Goal: Information Seeking & Learning: Compare options

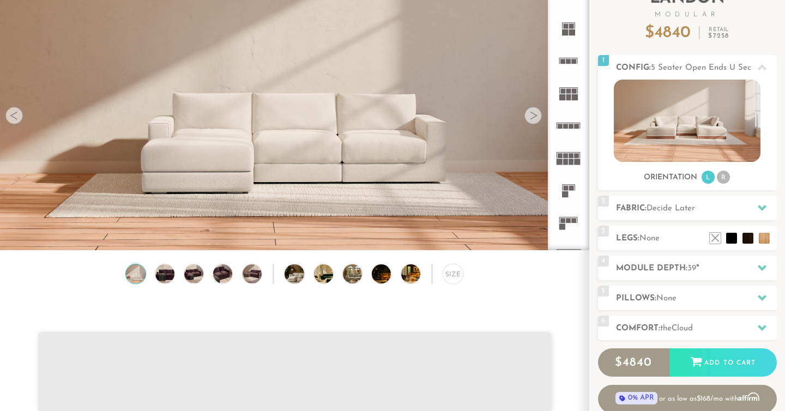
scroll to position [90, 0]
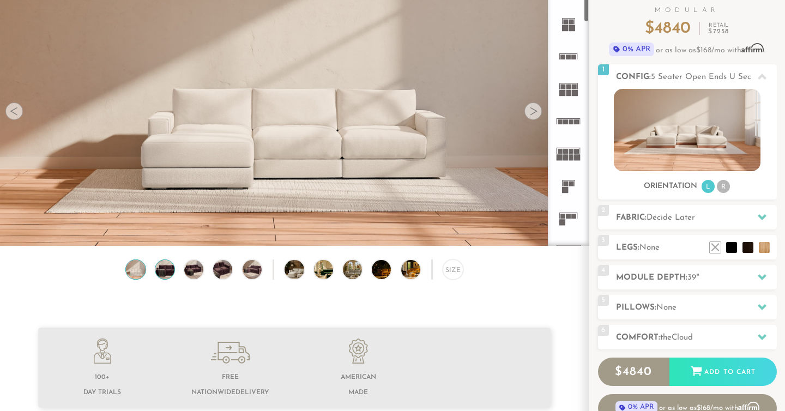
click at [165, 275] on img at bounding box center [164, 269] width 23 height 19
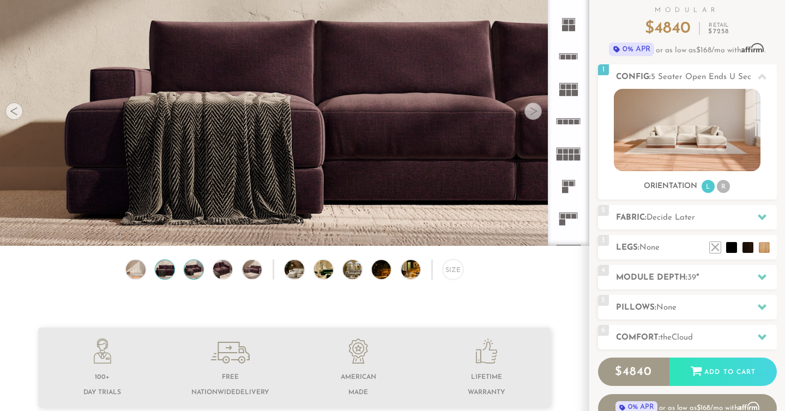
click at [186, 278] on img at bounding box center [194, 269] width 23 height 19
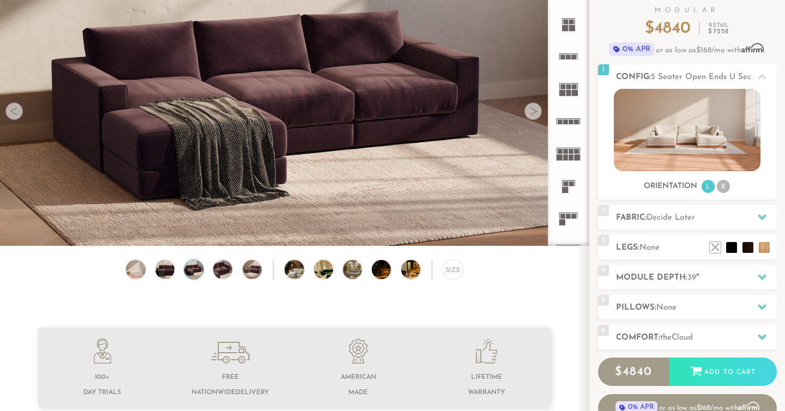
click at [191, 276] on img at bounding box center [194, 269] width 23 height 19
click at [217, 269] on img at bounding box center [222, 269] width 23 height 19
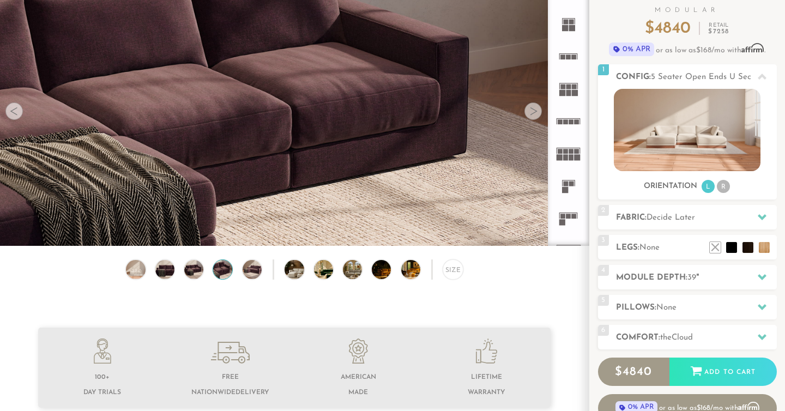
click at [230, 271] on img at bounding box center [222, 269] width 23 height 19
click at [248, 268] on img at bounding box center [251, 269] width 23 height 19
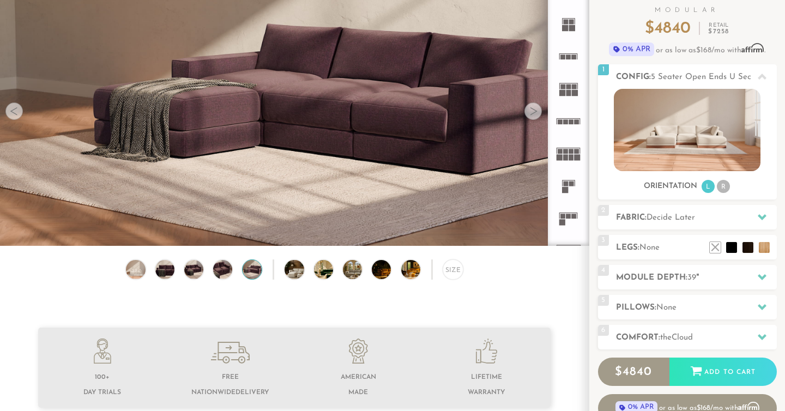
click at [269, 267] on div "Size" at bounding box center [294, 272] width 589 height 26
click at [293, 270] on img at bounding box center [302, 269] width 34 height 19
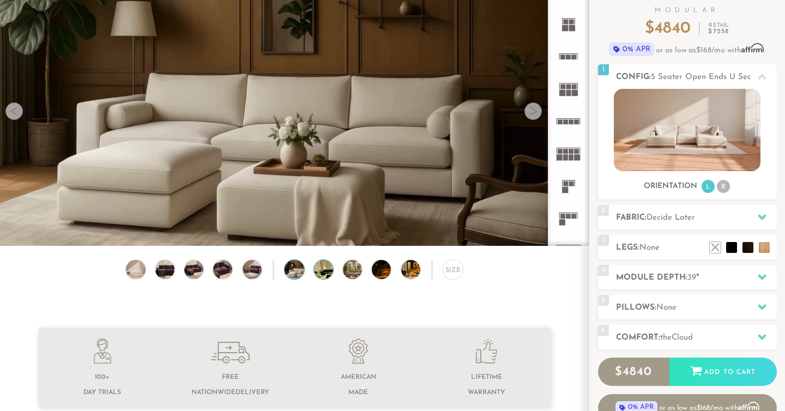
click at [322, 271] on img at bounding box center [331, 269] width 34 height 19
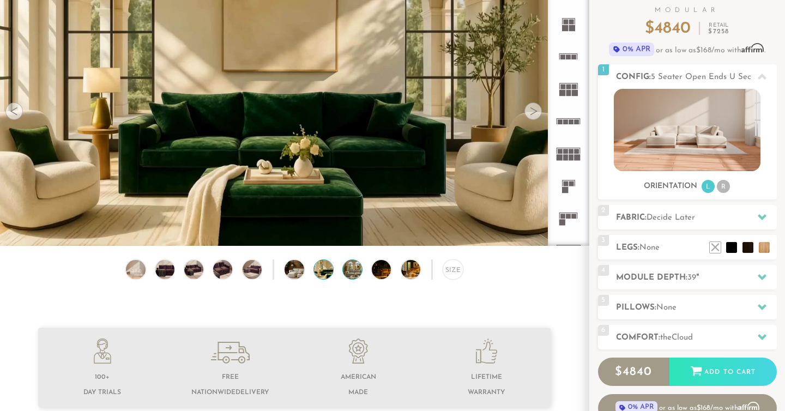
click at [350, 270] on img at bounding box center [360, 269] width 34 height 19
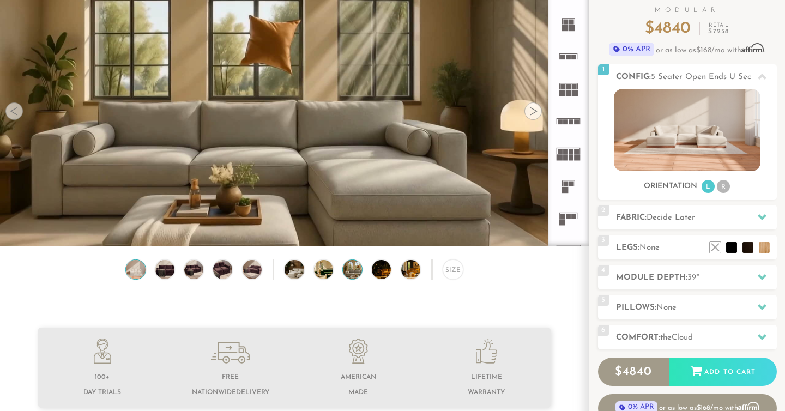
click at [137, 270] on img at bounding box center [135, 269] width 23 height 19
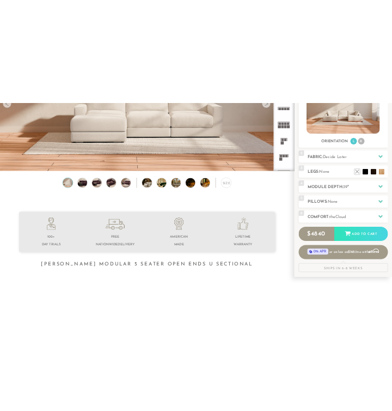
scroll to position [225, 0]
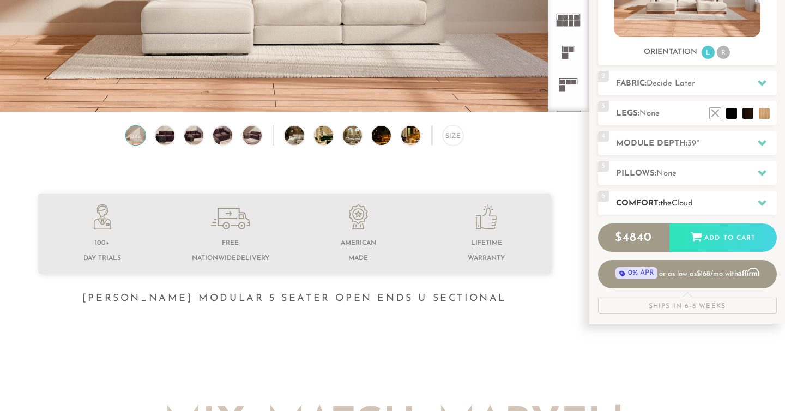
click at [642, 199] on h2 "Comfort: the Cloud" at bounding box center [696, 203] width 161 height 13
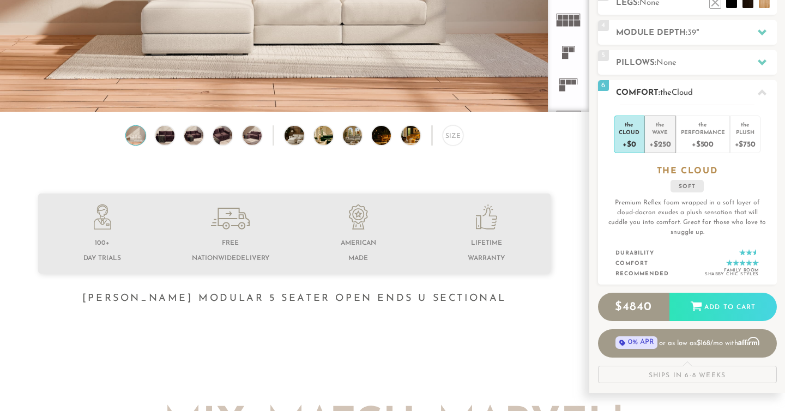
click at [666, 136] on div "+$250" at bounding box center [659, 144] width 21 height 16
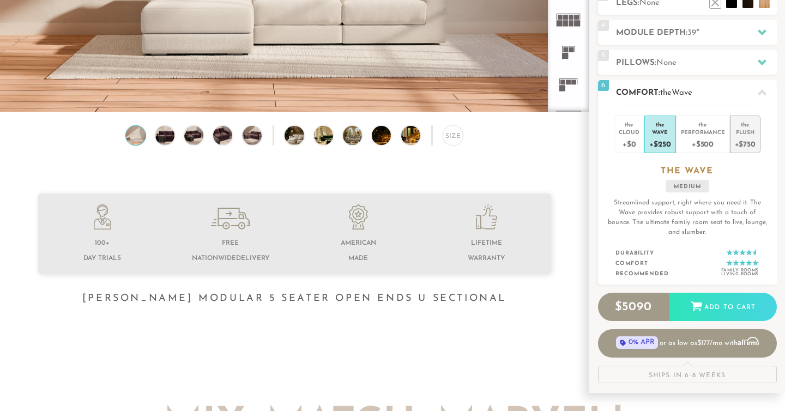
click at [747, 132] on div "Plush" at bounding box center [745, 132] width 21 height 8
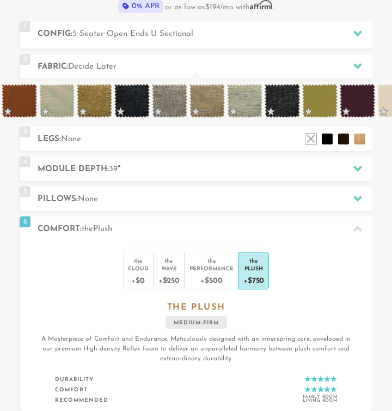
scroll to position [0, 0]
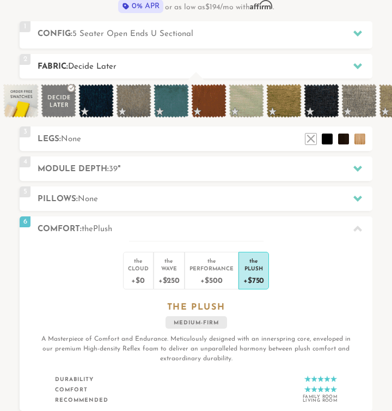
click at [108, 63] on span "Decide Later" at bounding box center [92, 67] width 49 height 8
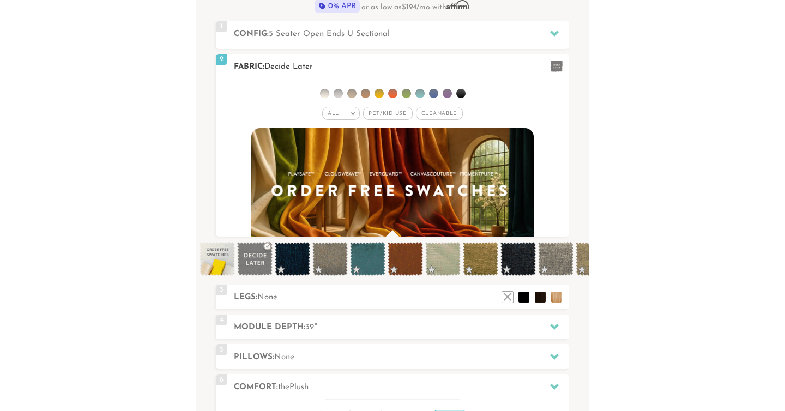
scroll to position [9648, 392]
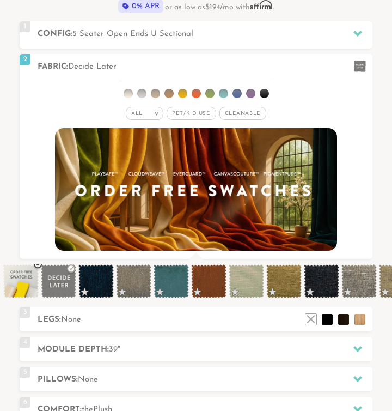
click at [19, 283] on span at bounding box center [20, 281] width 35 height 34
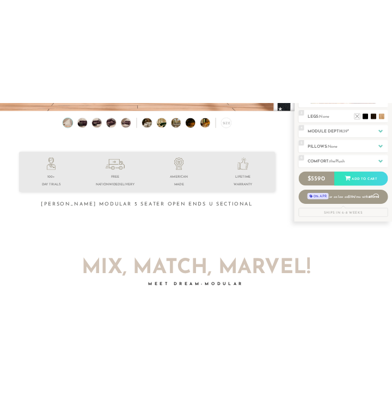
scroll to position [189, 0]
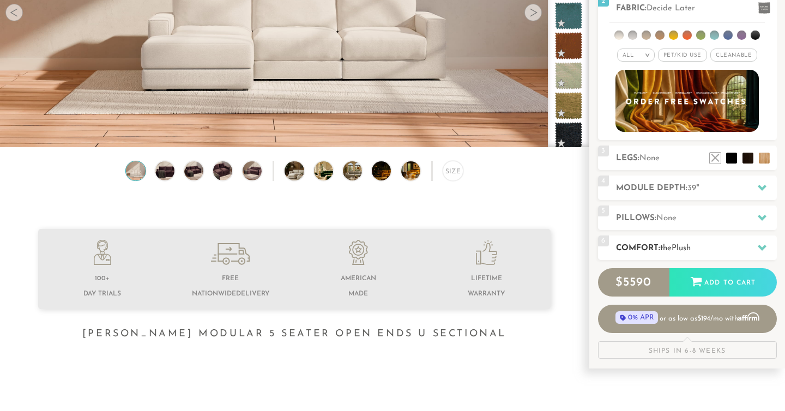
click at [674, 241] on div "6 Comfort: the Plush medium firm" at bounding box center [687, 247] width 179 height 25
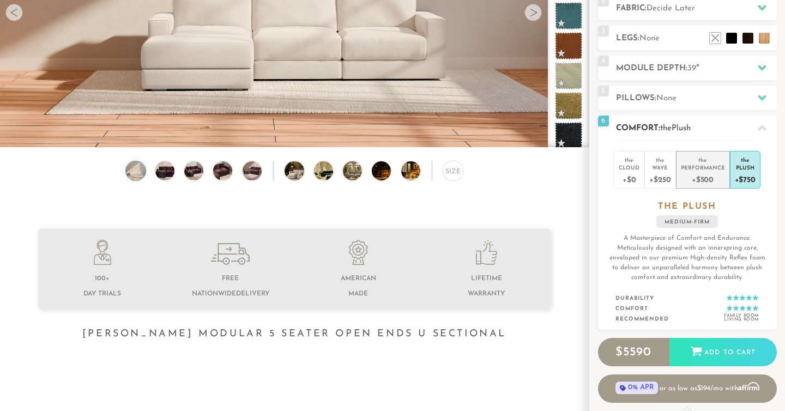
click at [695, 153] on div "the" at bounding box center [703, 158] width 44 height 11
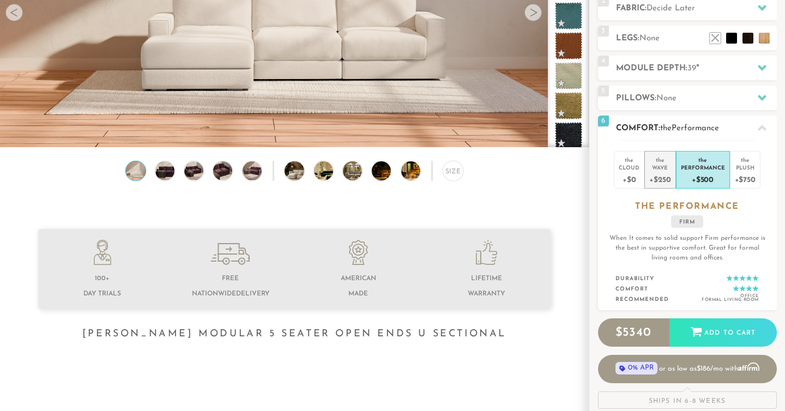
click at [661, 166] on div "Wave" at bounding box center [659, 168] width 21 height 8
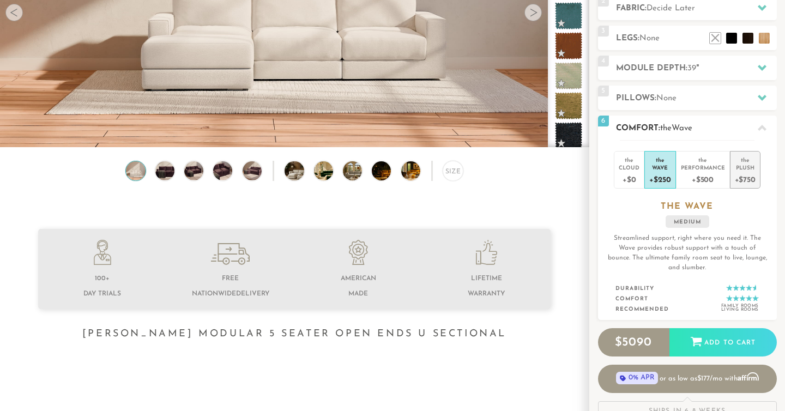
click at [749, 183] on div "+$750" at bounding box center [745, 179] width 21 height 16
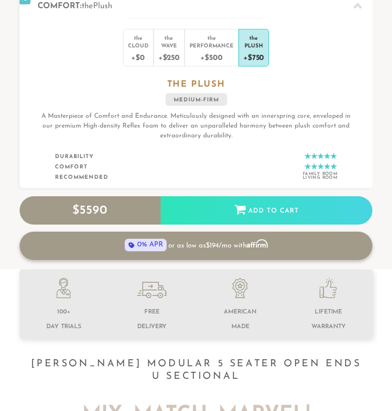
scroll to position [501, 0]
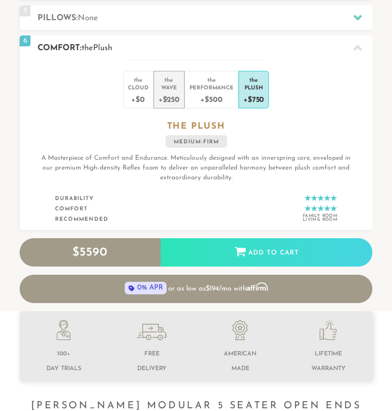
click at [178, 100] on div "+$250" at bounding box center [169, 99] width 21 height 16
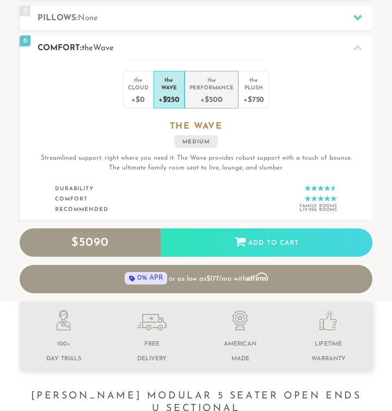
click at [209, 89] on div "Performance" at bounding box center [212, 87] width 44 height 8
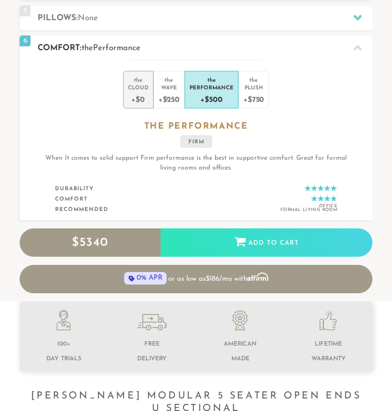
click at [147, 95] on div "+$0" at bounding box center [138, 99] width 21 height 16
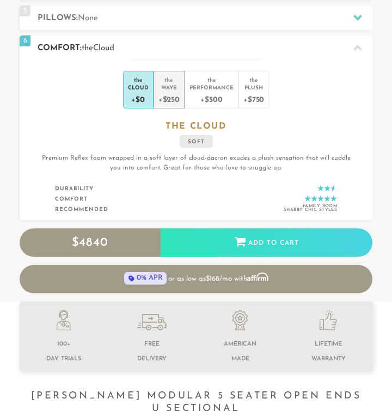
click at [165, 99] on div "+$250" at bounding box center [169, 99] width 21 height 16
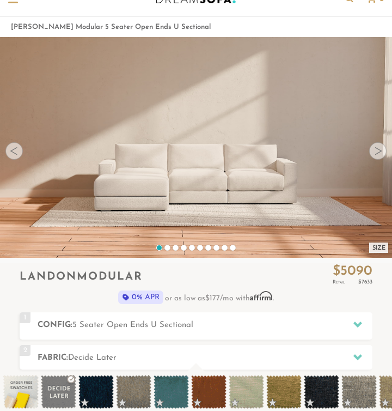
scroll to position [0, 0]
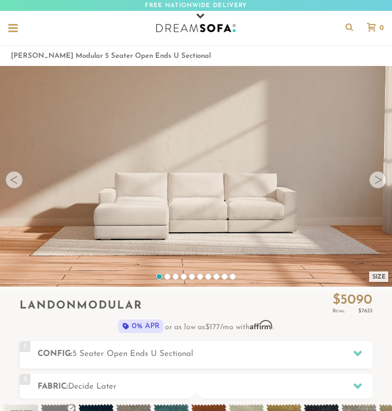
click at [376, 182] on div at bounding box center [378, 179] width 17 height 17
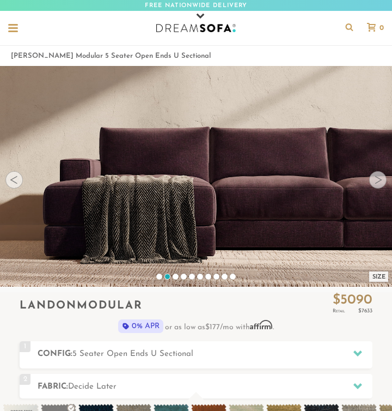
click at [376, 182] on div at bounding box center [378, 179] width 17 height 17
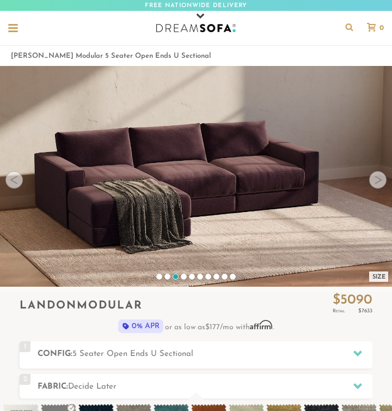
click at [376, 182] on div at bounding box center [378, 179] width 17 height 17
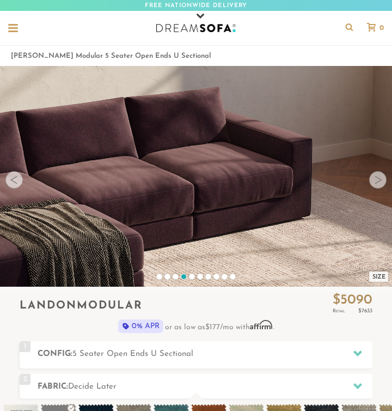
click at [376, 182] on div at bounding box center [378, 179] width 17 height 17
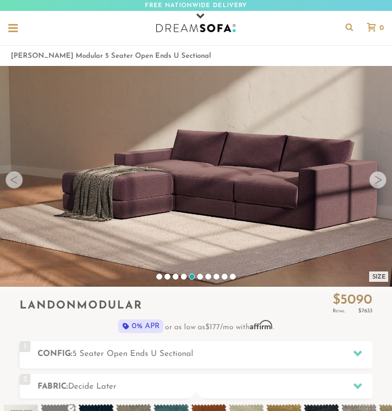
click at [376, 182] on div at bounding box center [378, 179] width 17 height 17
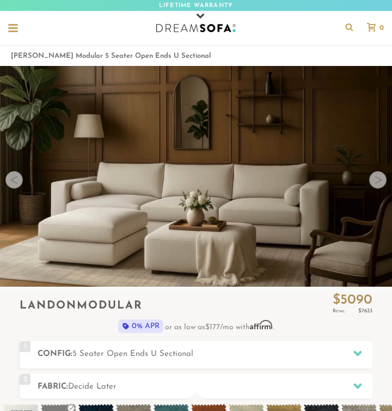
click at [376, 182] on div at bounding box center [378, 179] width 17 height 17
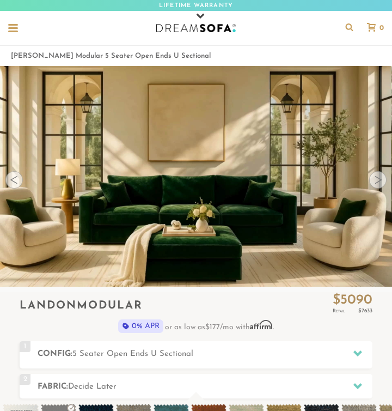
click at [376, 182] on div at bounding box center [378, 179] width 17 height 17
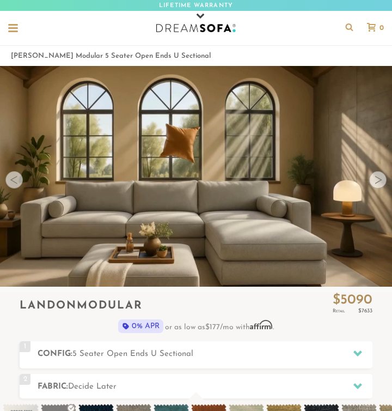
click at [376, 182] on div at bounding box center [378, 179] width 17 height 17
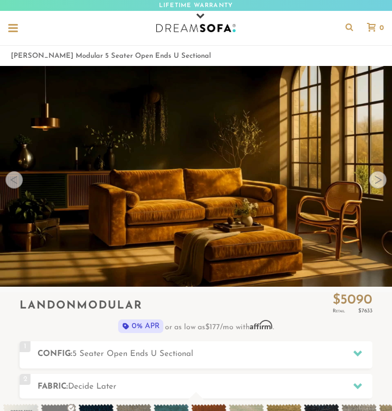
click at [376, 182] on div at bounding box center [378, 179] width 17 height 17
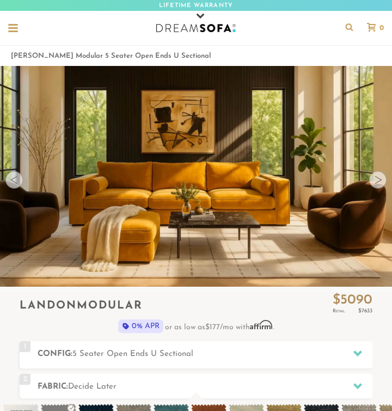
click at [376, 182] on div at bounding box center [378, 179] width 17 height 17
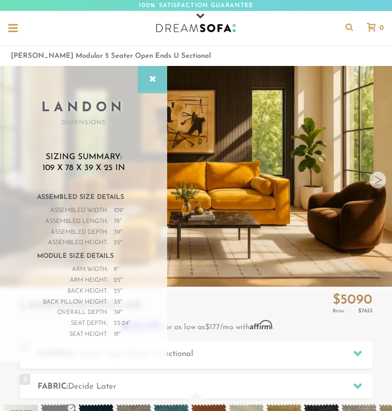
click at [154, 81] on icon at bounding box center [153, 79] width 12 height 9
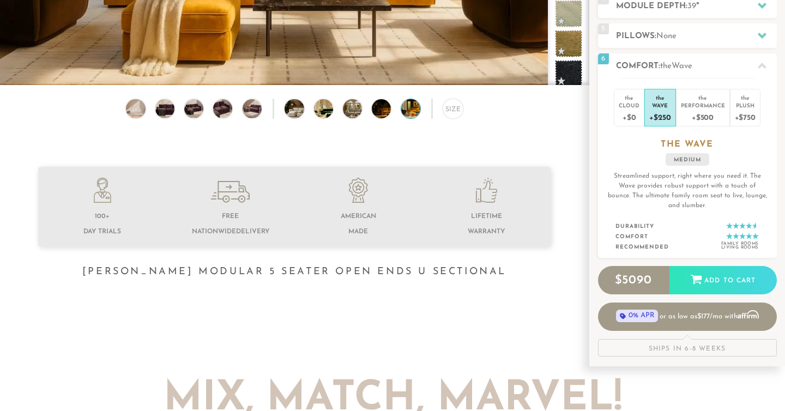
scroll to position [12065, 785]
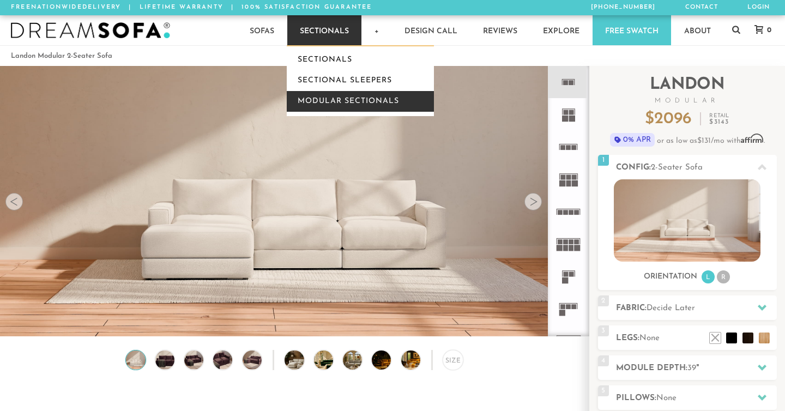
click at [327, 95] on link "Modular Sectionals" at bounding box center [360, 101] width 147 height 21
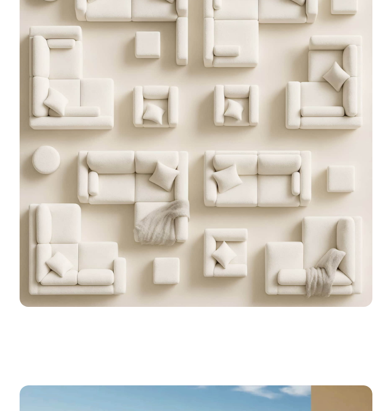
scroll to position [2144, 0]
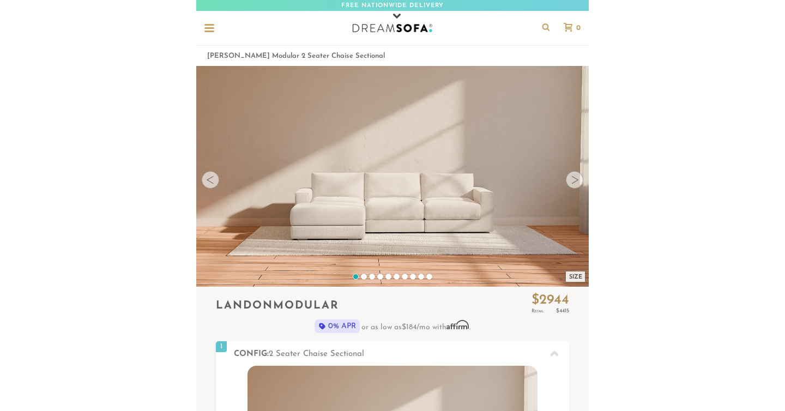
scroll to position [12065, 785]
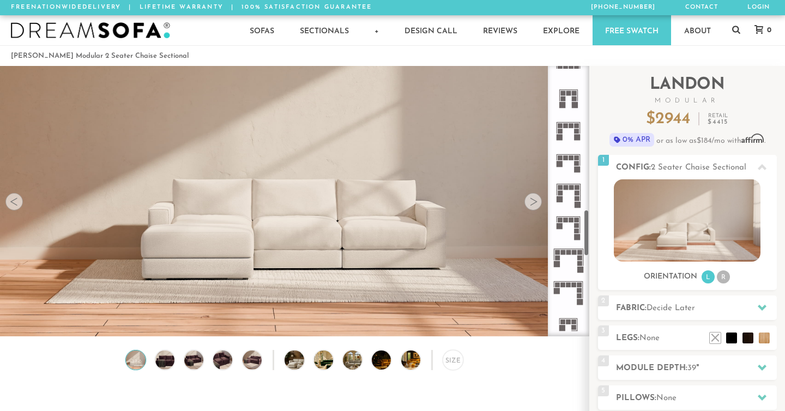
click at [536, 198] on div at bounding box center [532, 201] width 17 height 17
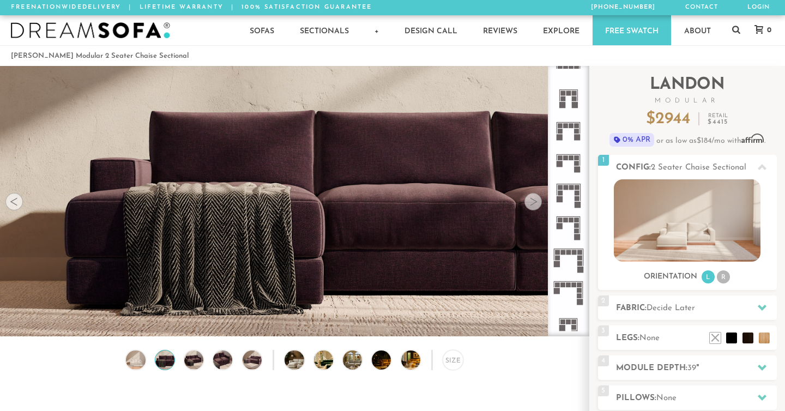
click at [14, 213] on img at bounding box center [294, 117] width 589 height 196
click at [531, 203] on div at bounding box center [532, 201] width 17 height 17
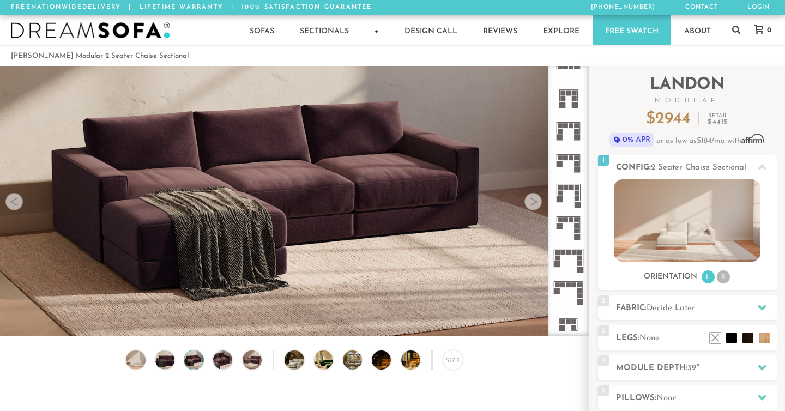
click at [531, 203] on div at bounding box center [532, 201] width 17 height 17
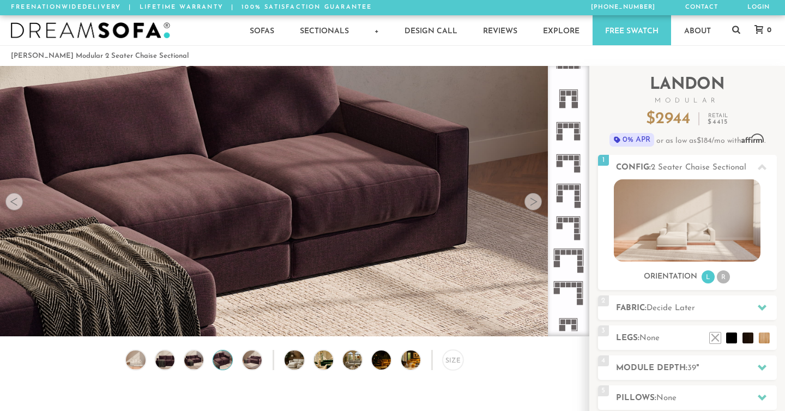
click at [531, 203] on div at bounding box center [532, 201] width 17 height 17
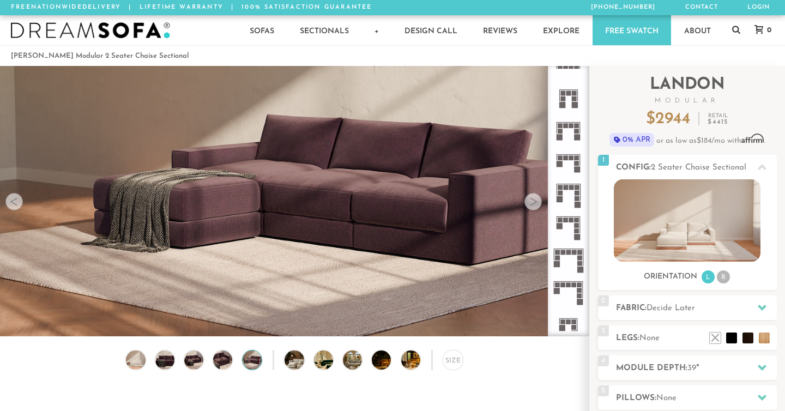
click at [531, 203] on div at bounding box center [532, 201] width 17 height 17
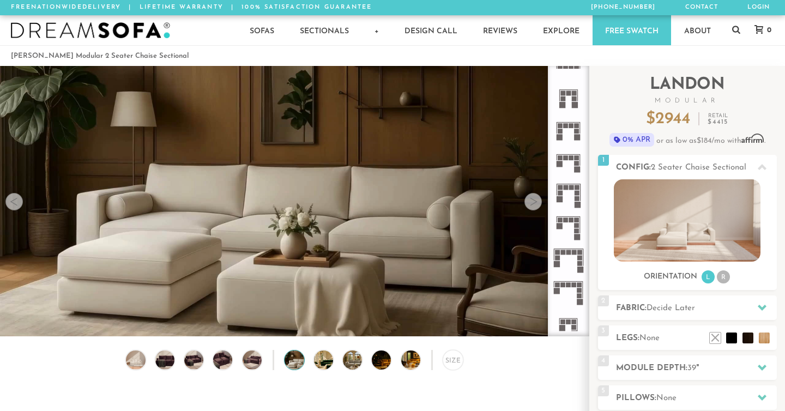
click at [531, 203] on div at bounding box center [532, 201] width 17 height 17
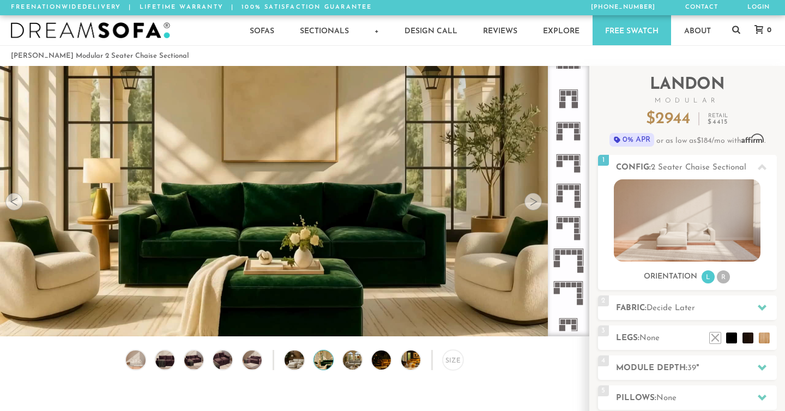
click at [531, 203] on div at bounding box center [532, 201] width 17 height 17
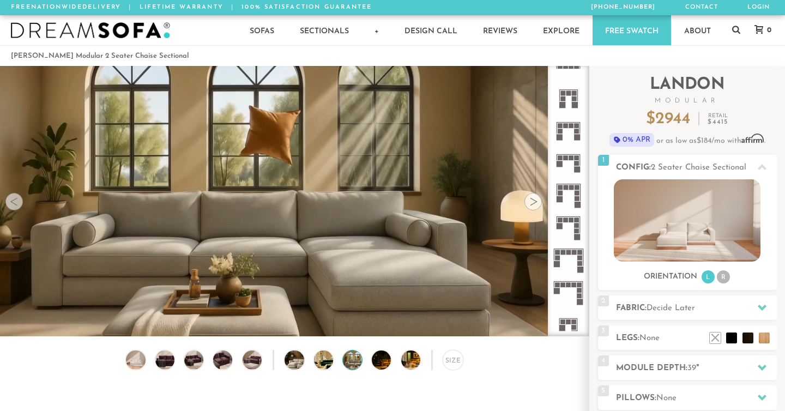
click at [531, 203] on div at bounding box center [532, 201] width 17 height 17
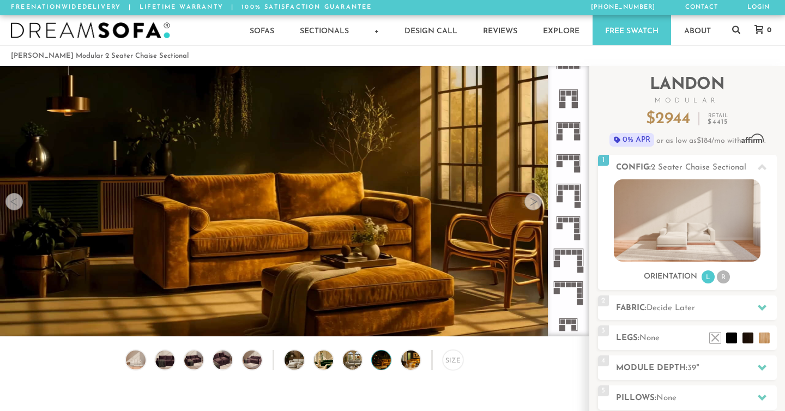
click at [531, 203] on div at bounding box center [532, 201] width 17 height 17
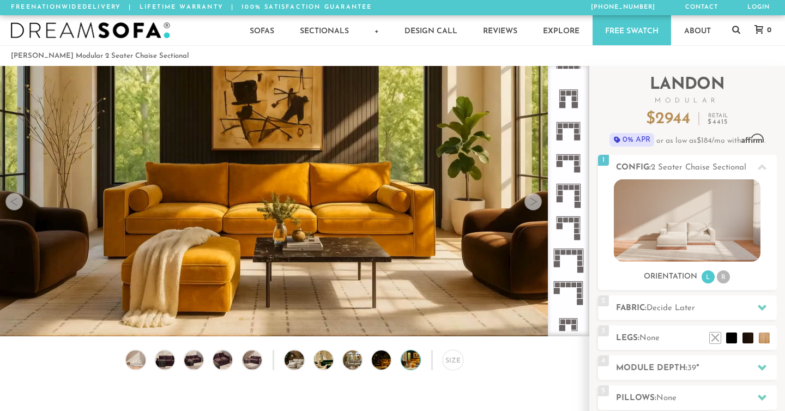
click at [531, 203] on div at bounding box center [532, 201] width 17 height 17
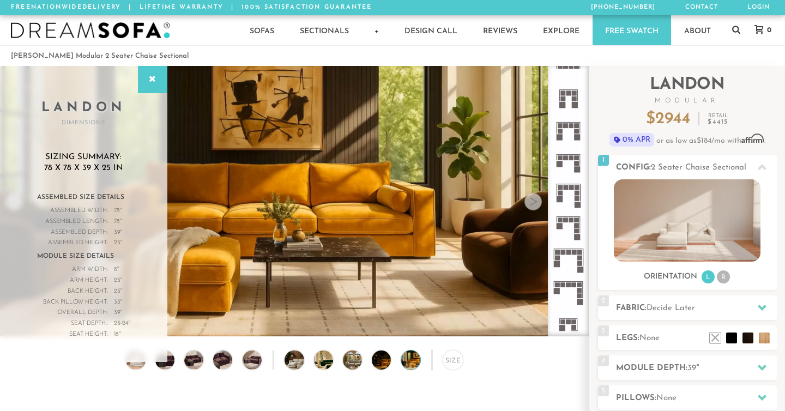
click at [531, 203] on div at bounding box center [532, 201] width 17 height 17
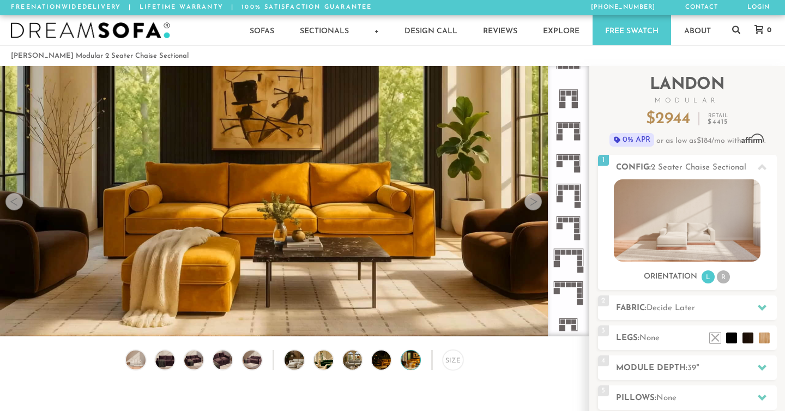
click at [531, 203] on div at bounding box center [532, 201] width 17 height 17
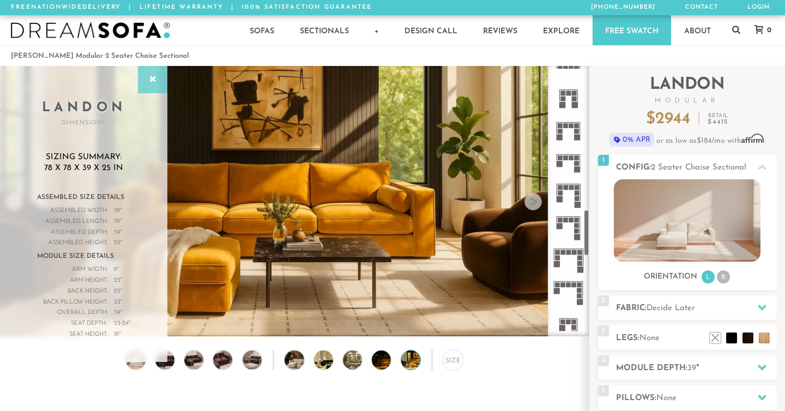
click at [148, 82] on icon at bounding box center [153, 79] width 12 height 9
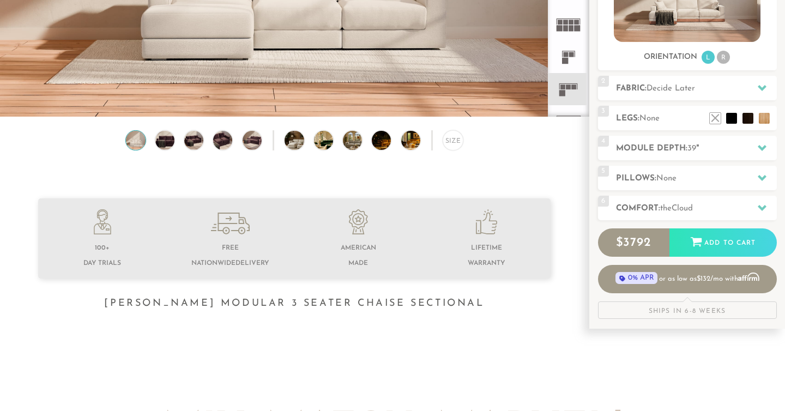
scroll to position [221, 0]
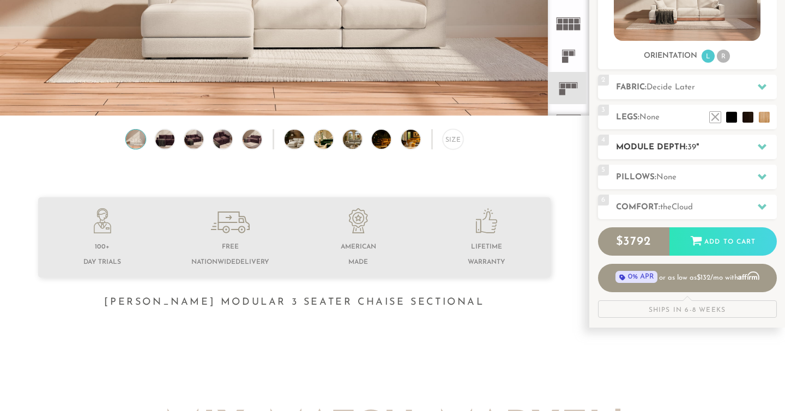
click at [695, 153] on h2 "Module Depth: 39 "" at bounding box center [696, 147] width 161 height 13
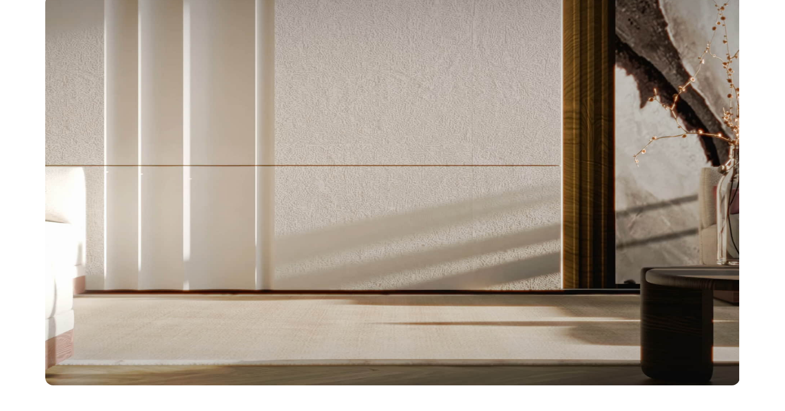
scroll to position [0, 0]
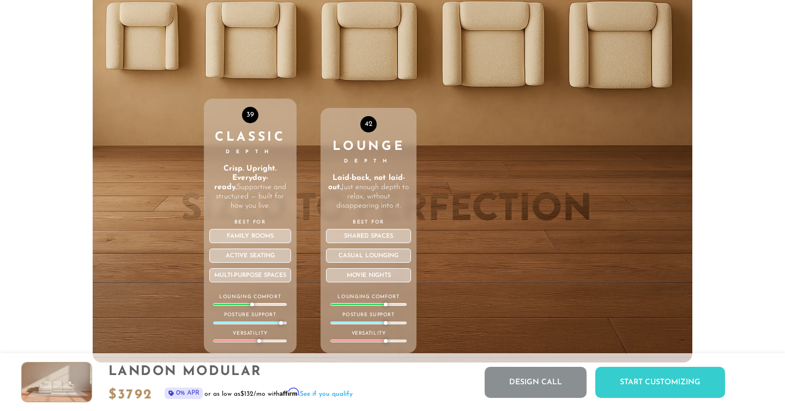
click at [388, 50] on div "42 Lounge Depth Laid-back, not laid-out. Just enough depth to relax, without di…" at bounding box center [369, 130] width 96 height 463
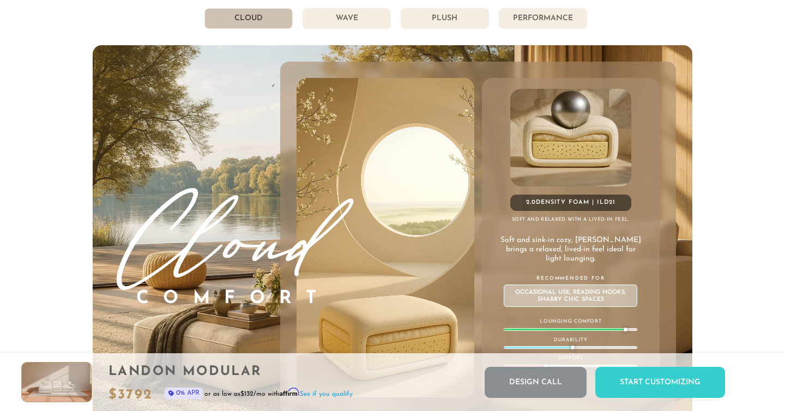
click at [352, 15] on li "Wave" at bounding box center [347, 18] width 88 height 21
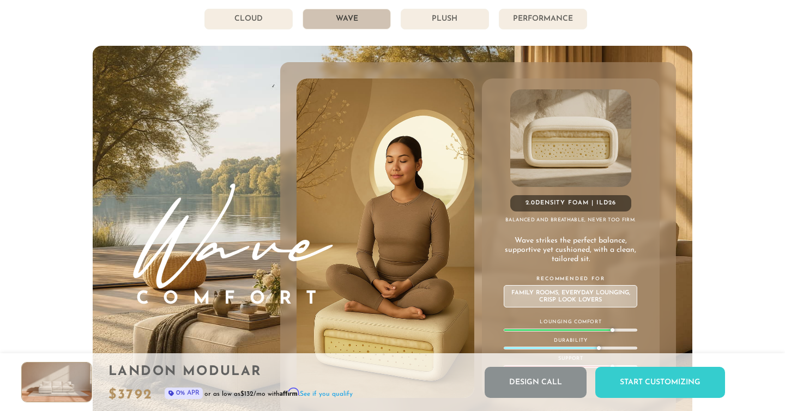
click at [454, 19] on li "Plush" at bounding box center [445, 19] width 88 height 21
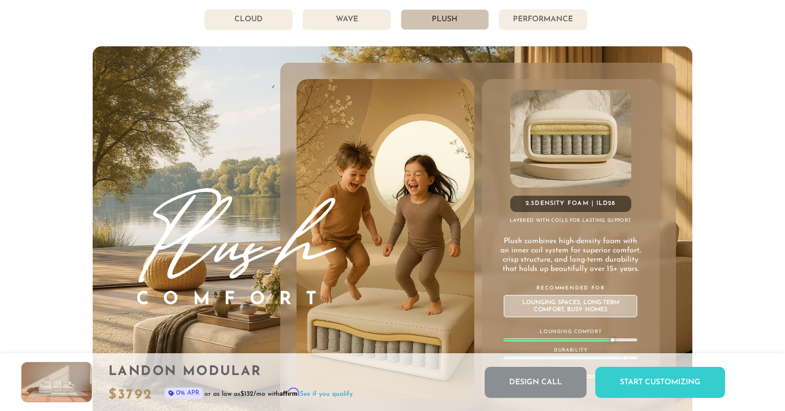
click at [529, 26] on li "Performance" at bounding box center [543, 19] width 88 height 21
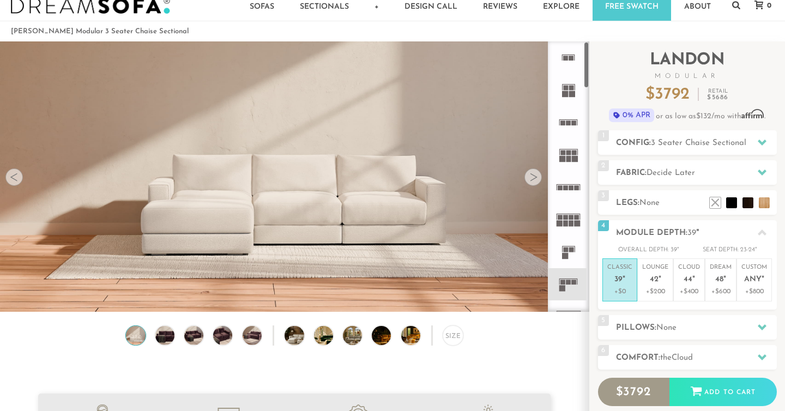
scroll to position [18, 0]
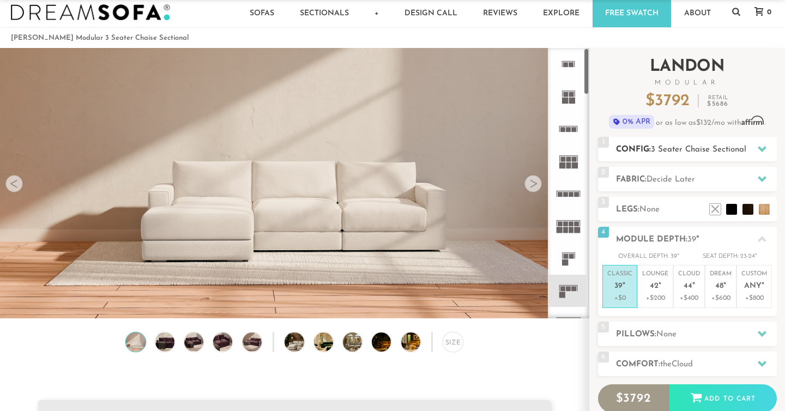
click at [678, 148] on span "3 Seater Chaise Sectional" at bounding box center [698, 150] width 95 height 8
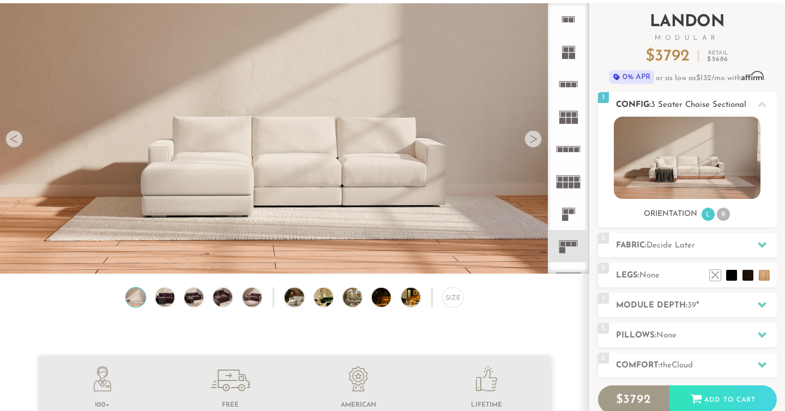
scroll to position [69, 0]
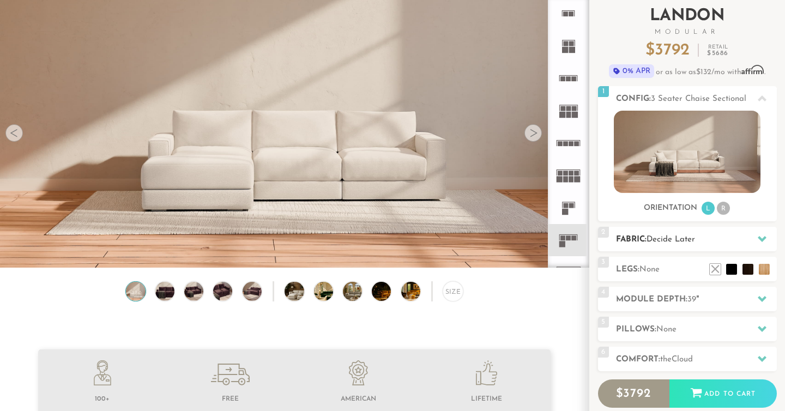
click at [673, 247] on div "2 Fabric: Decide Later" at bounding box center [687, 239] width 179 height 25
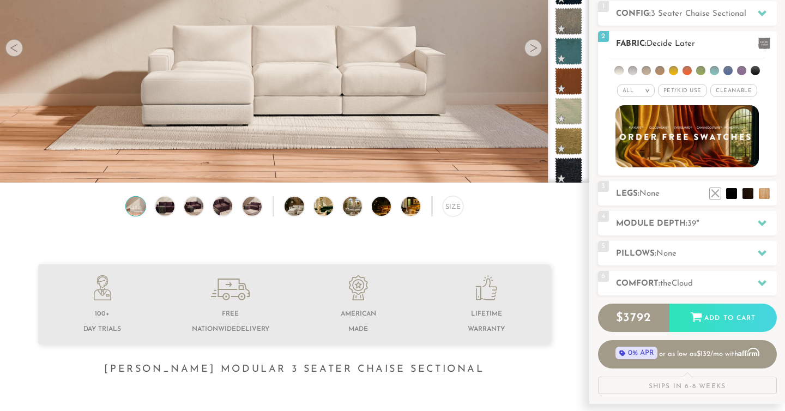
scroll to position [167, 0]
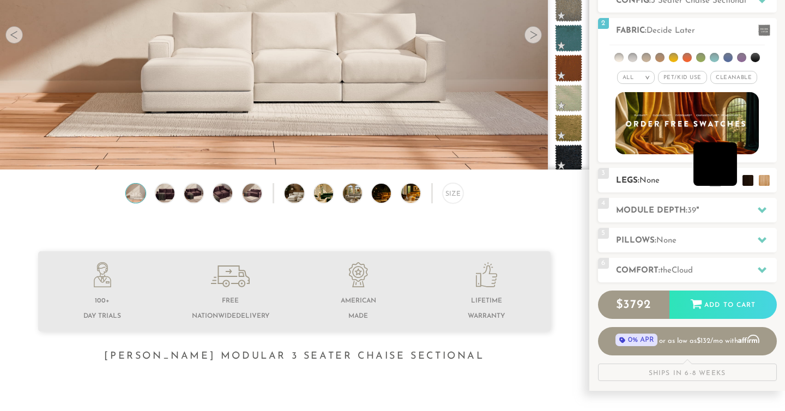
click at [730, 180] on li at bounding box center [715, 164] width 44 height 44
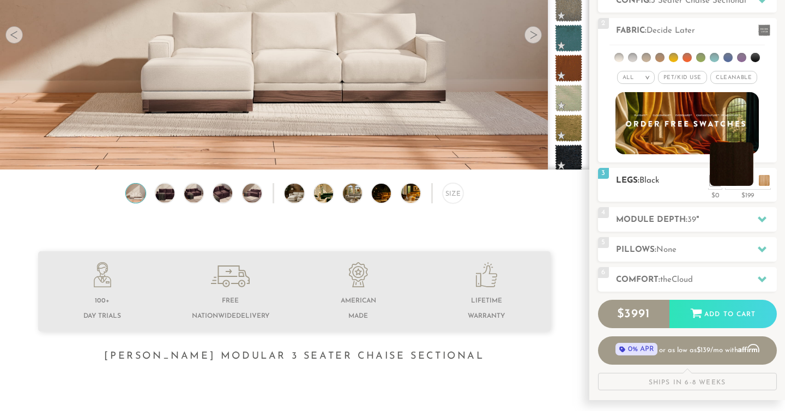
click at [747, 182] on li at bounding box center [732, 164] width 44 height 44
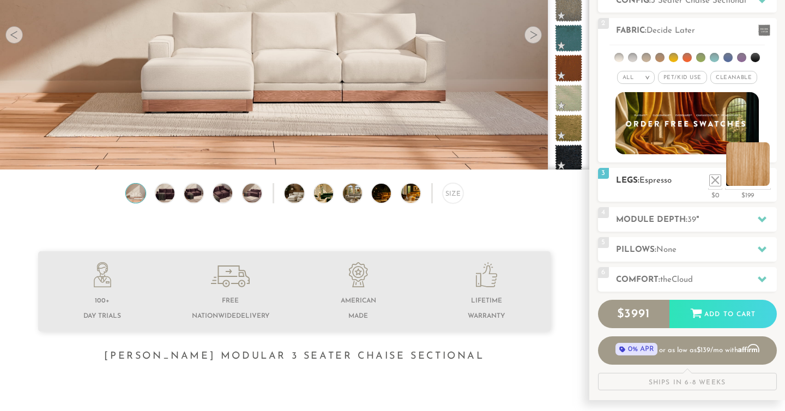
click at [766, 181] on li at bounding box center [748, 164] width 44 height 44
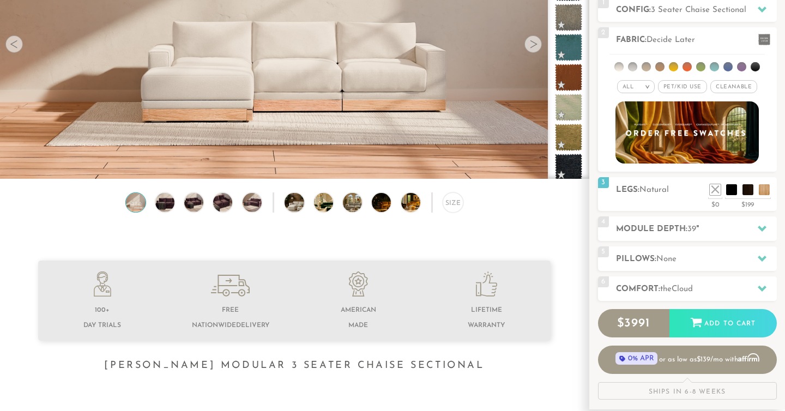
scroll to position [143, 0]
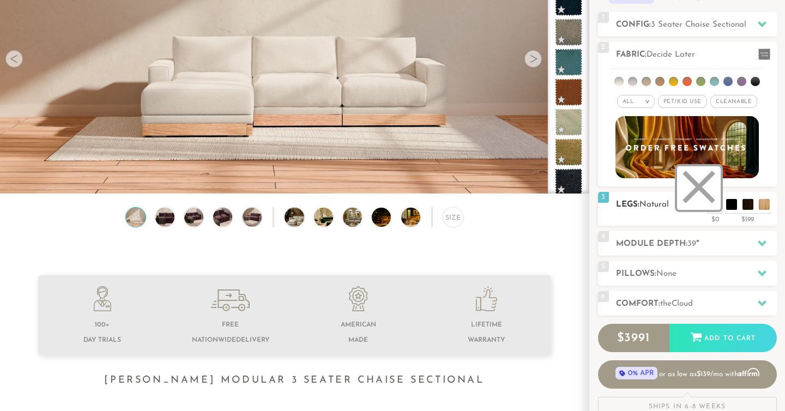
click at [713, 209] on li at bounding box center [699, 188] width 44 height 44
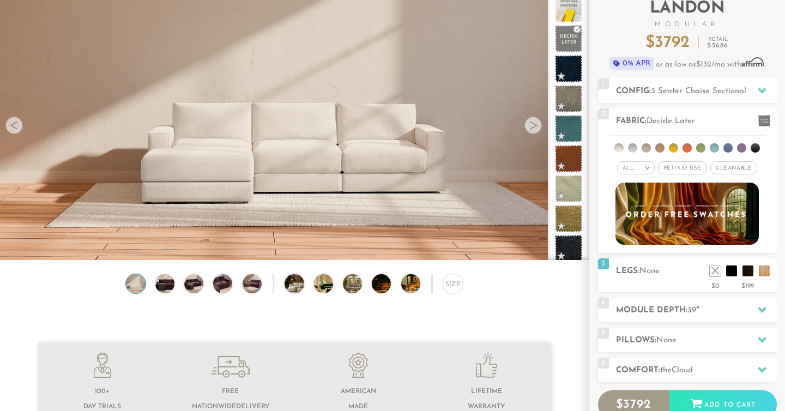
scroll to position [76, 0]
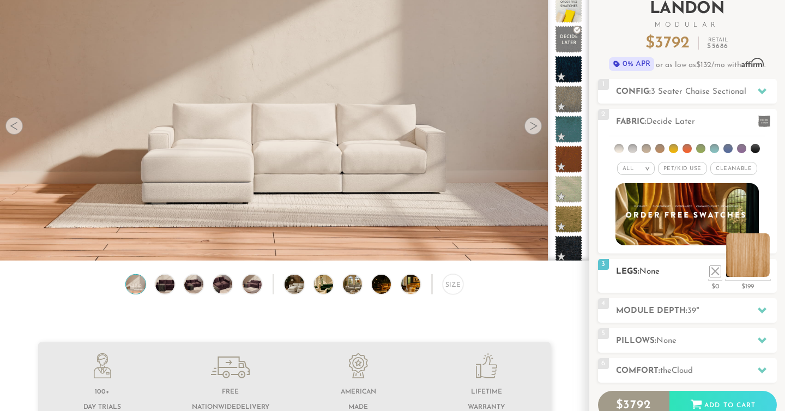
click at [765, 271] on li at bounding box center [748, 255] width 44 height 44
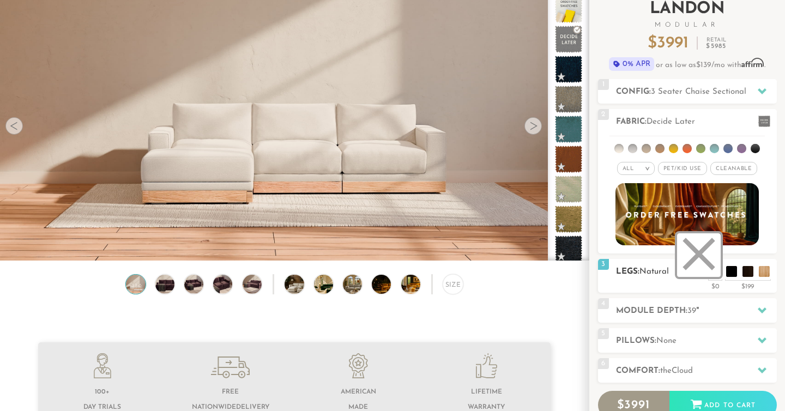
click at [715, 271] on li at bounding box center [699, 255] width 44 height 44
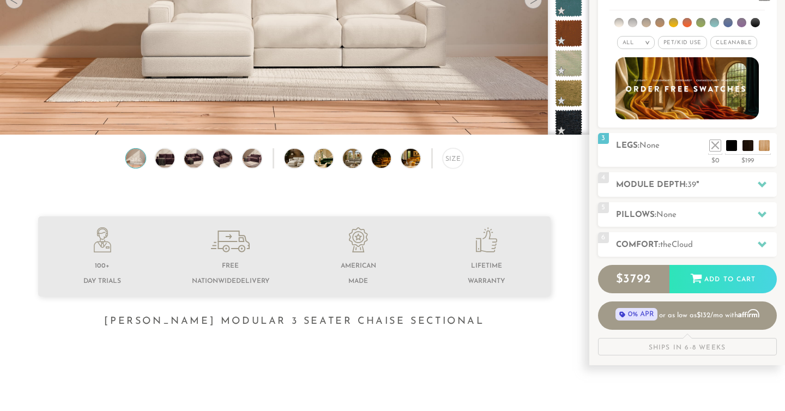
scroll to position [202, 0]
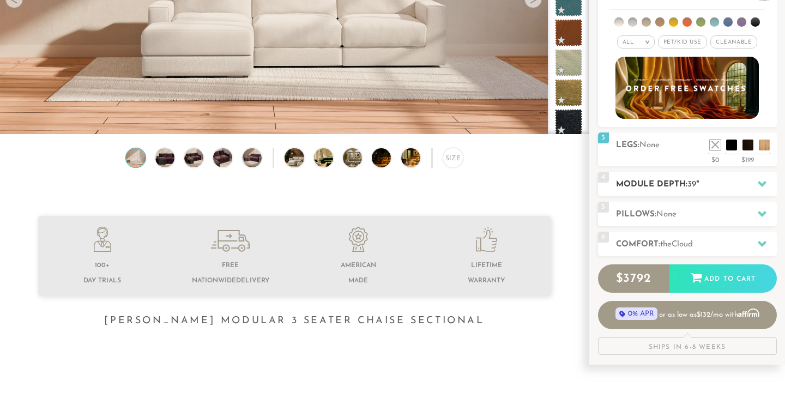
click at [721, 179] on h2 "Module Depth: 39 "" at bounding box center [696, 184] width 161 height 13
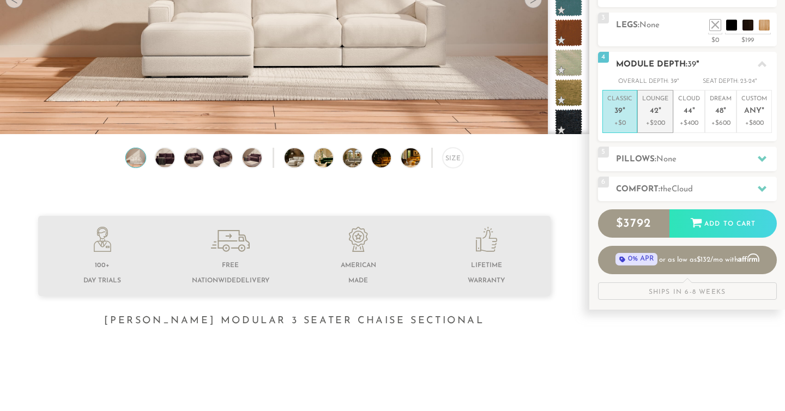
click at [663, 103] on p "Lounge 42 "" at bounding box center [655, 106] width 26 height 23
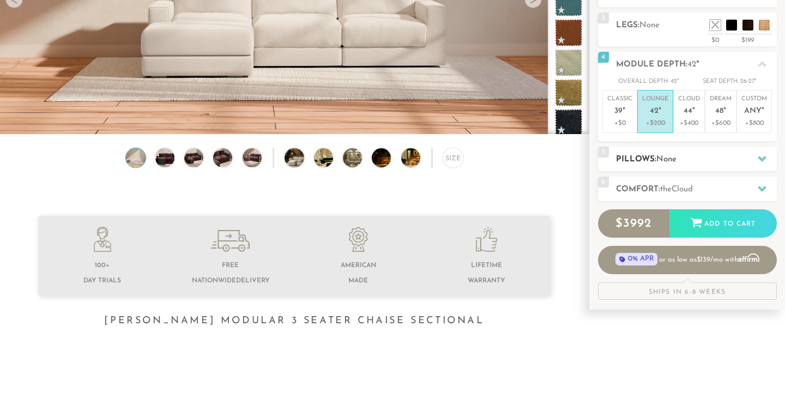
click at [663, 156] on span "None" at bounding box center [666, 159] width 20 height 8
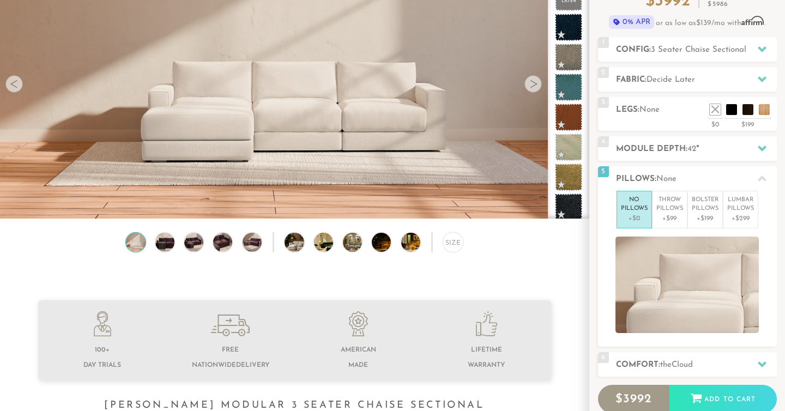
scroll to position [117, 0]
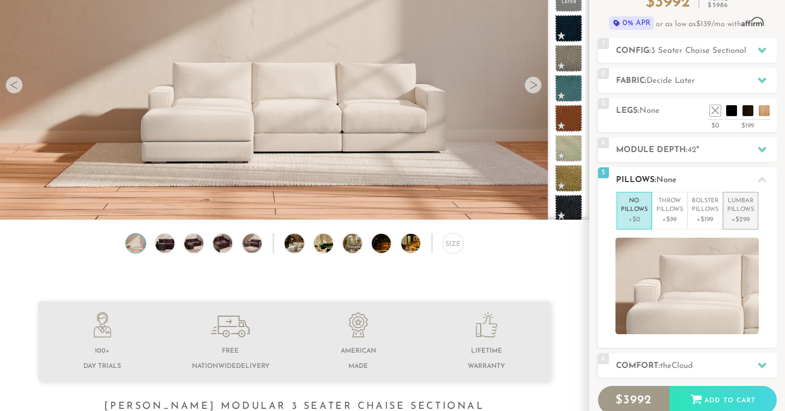
click at [742, 212] on p "Lumbar Pillows" at bounding box center [740, 206] width 27 height 18
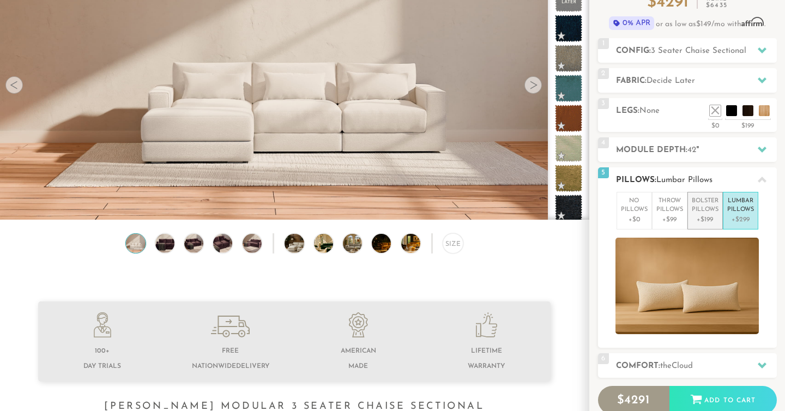
click at [712, 213] on p "Bolster Pillows" at bounding box center [705, 206] width 27 height 18
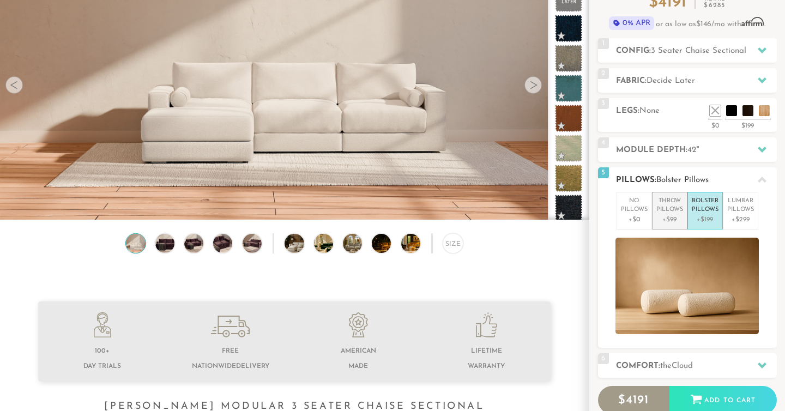
click at [658, 211] on p "Throw Pillows" at bounding box center [669, 206] width 27 height 18
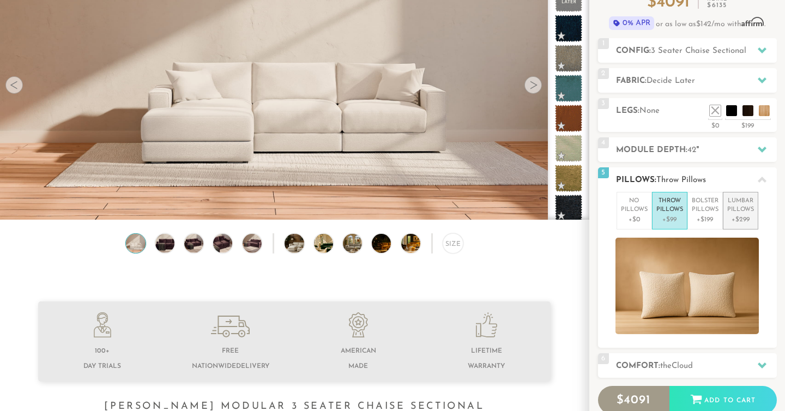
click at [739, 216] on p "+$299" at bounding box center [740, 220] width 27 height 10
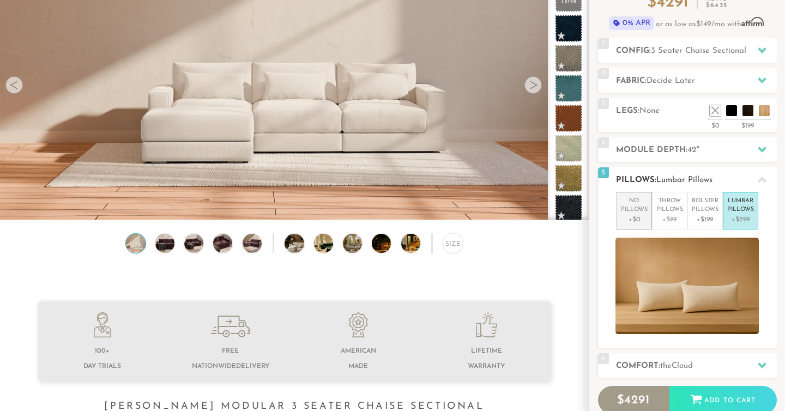
click at [631, 213] on p "No Pillows" at bounding box center [634, 206] width 27 height 18
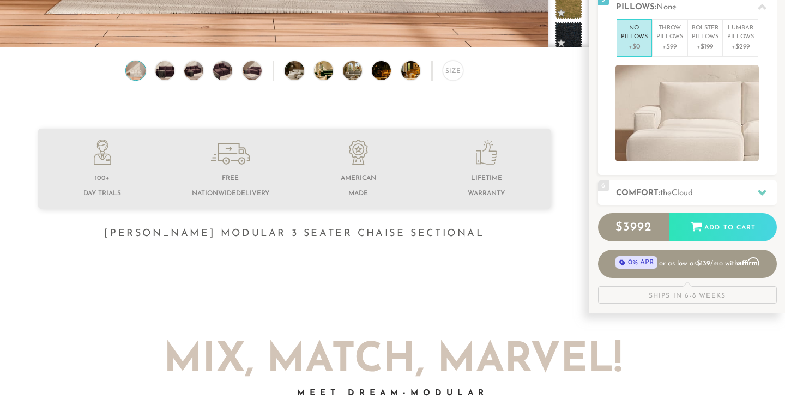
scroll to position [291, 0]
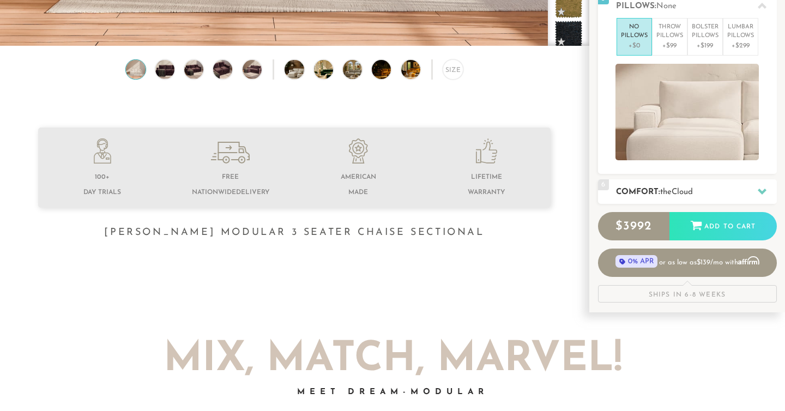
click at [672, 188] on span "the" at bounding box center [665, 192] width 11 height 8
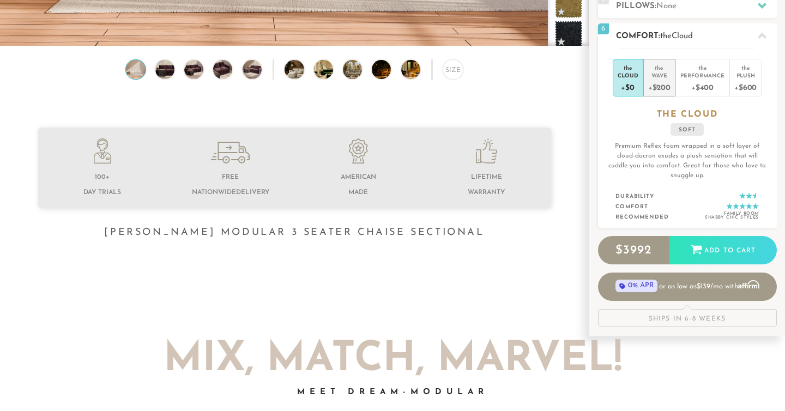
click at [661, 86] on div "+$200" at bounding box center [659, 87] width 22 height 16
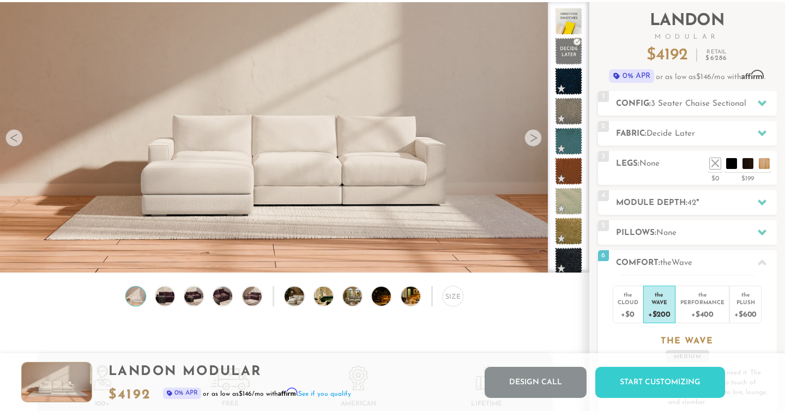
scroll to position [0, 0]
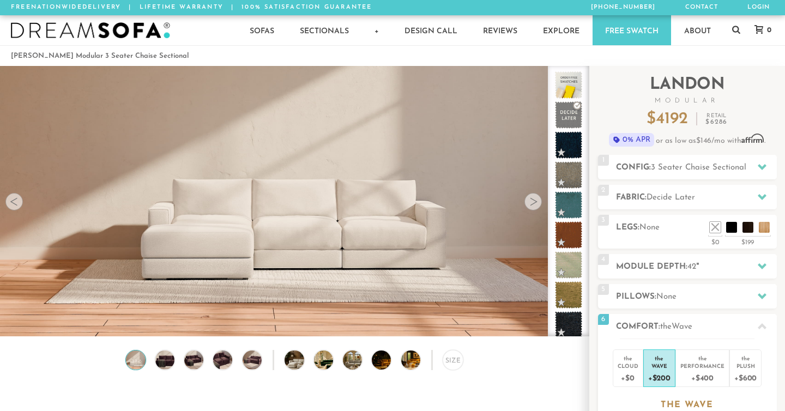
click at [532, 207] on div at bounding box center [532, 201] width 17 height 17
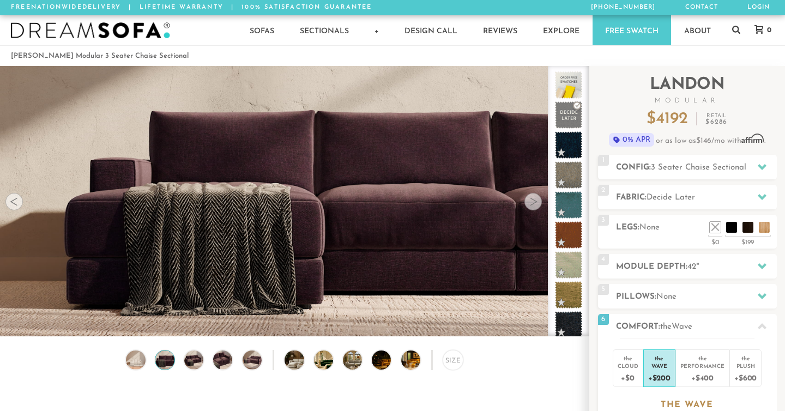
click at [532, 207] on div at bounding box center [532, 201] width 17 height 17
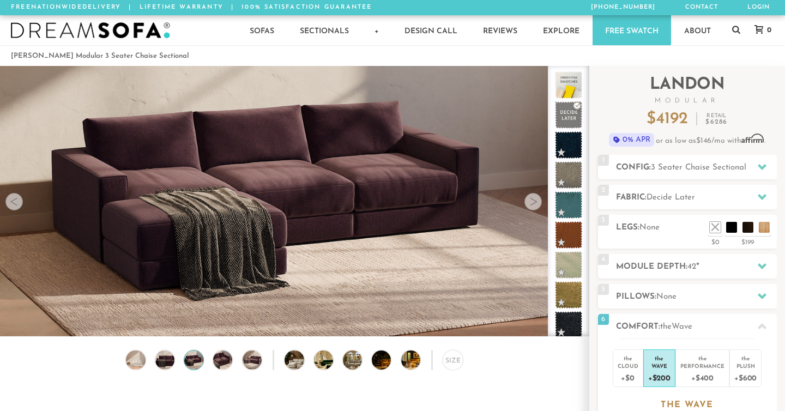
click at [532, 207] on div at bounding box center [532, 201] width 17 height 17
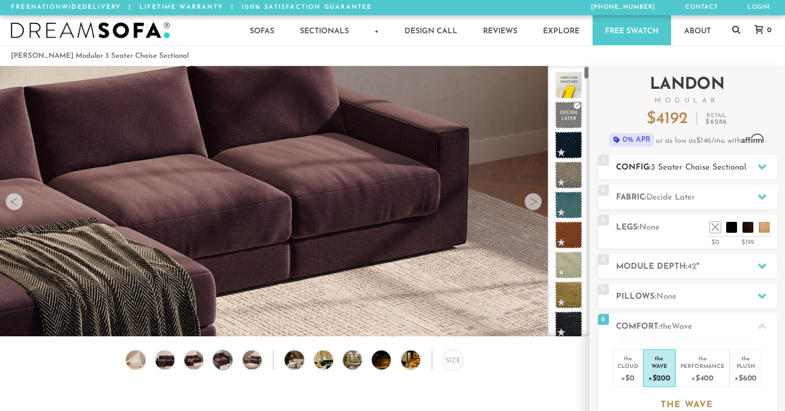
click at [676, 167] on span "3 Seater Chaise Sectional" at bounding box center [698, 168] width 95 height 8
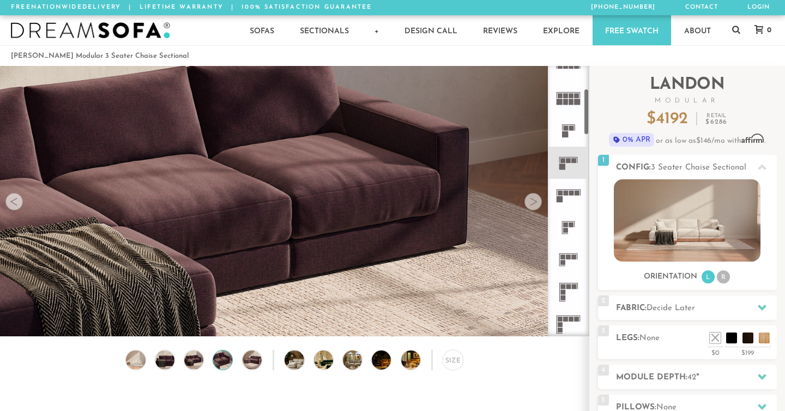
scroll to position [151, 0]
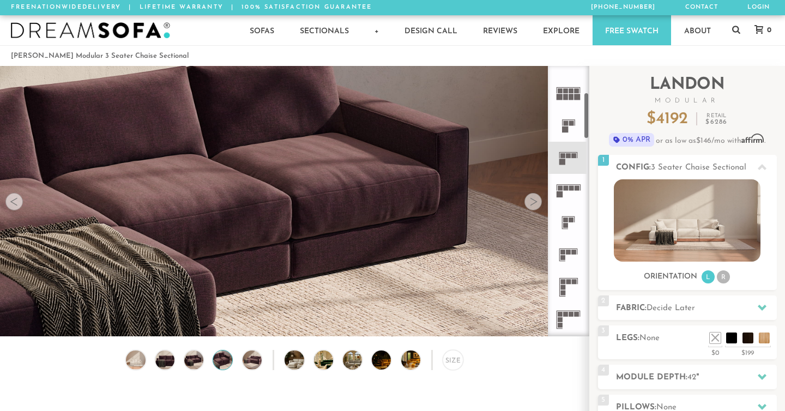
click at [572, 164] on icon at bounding box center [568, 158] width 32 height 32
click at [14, 202] on div at bounding box center [13, 201] width 17 height 17
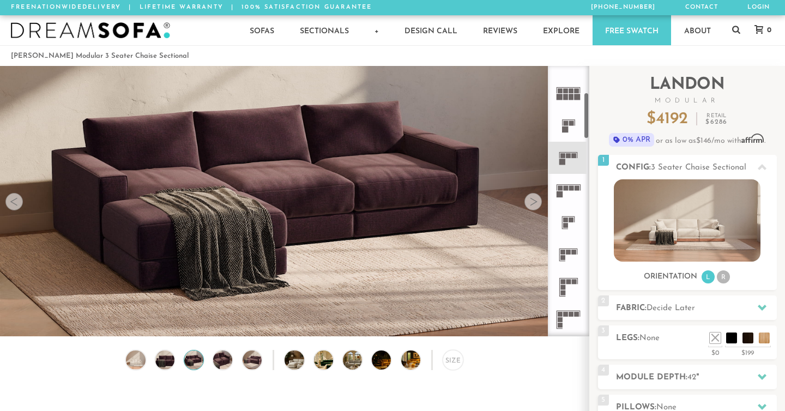
click at [570, 255] on icon at bounding box center [568, 255] width 32 height 32
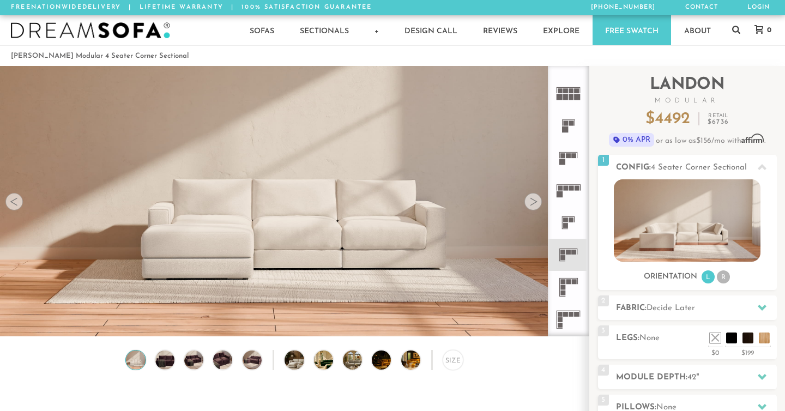
click at [533, 205] on div at bounding box center [532, 201] width 17 height 17
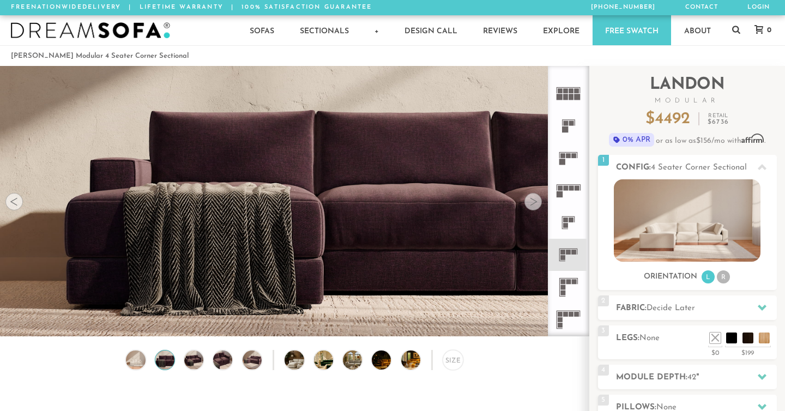
click at [533, 205] on div at bounding box center [532, 201] width 17 height 17
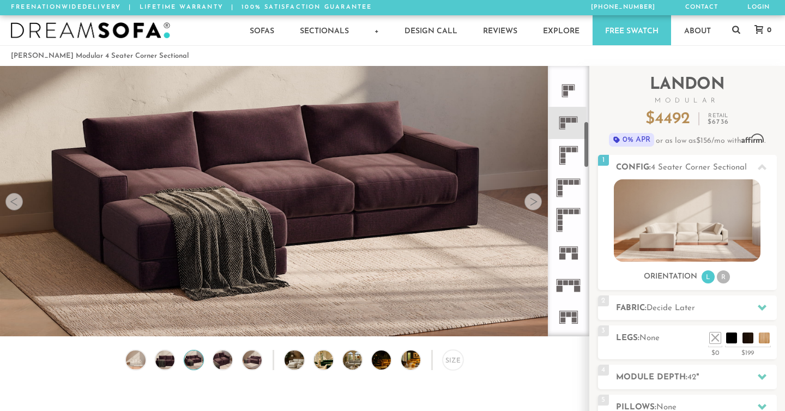
scroll to position [342, 0]
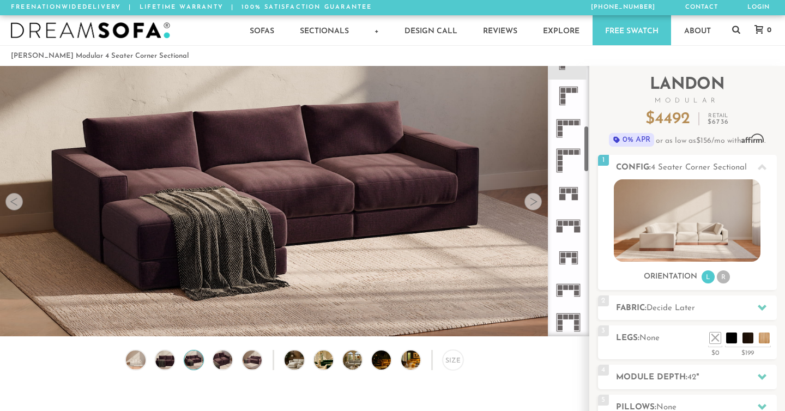
click at [570, 195] on icon at bounding box center [568, 193] width 32 height 32
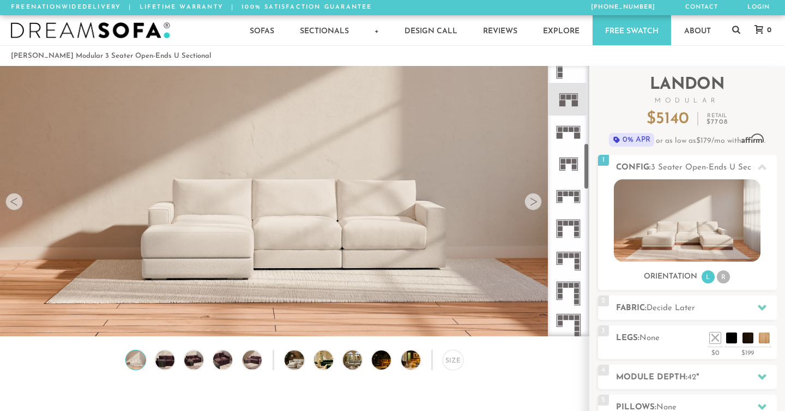
scroll to position [444, 0]
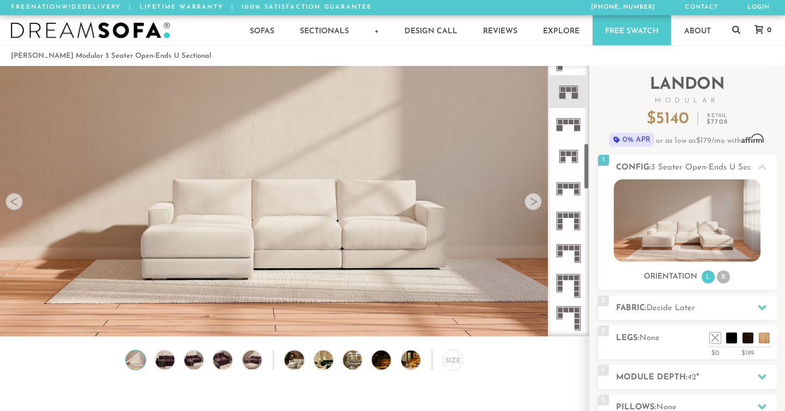
click at [571, 158] on icon at bounding box center [568, 156] width 32 height 32
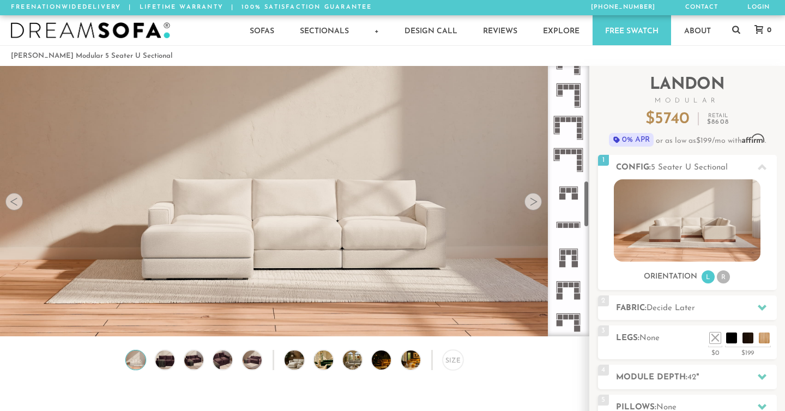
scroll to position [668, 0]
click at [569, 192] on icon at bounding box center [568, 191] width 32 height 32
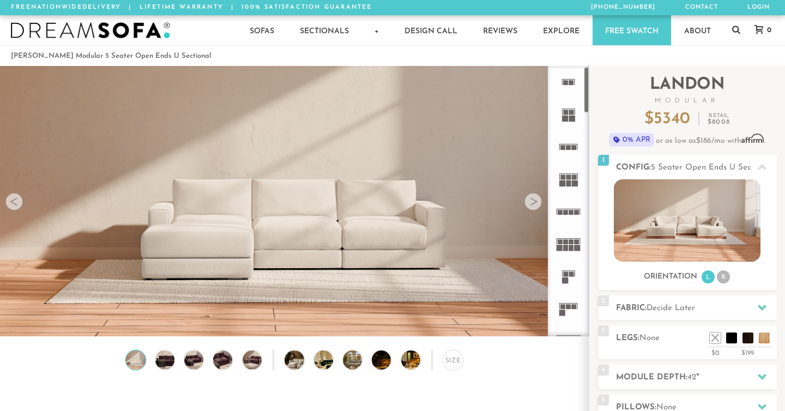
scroll to position [6, 0]
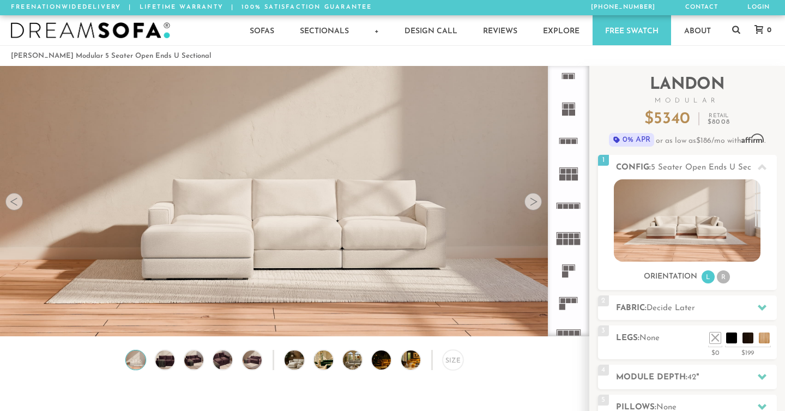
click at [566, 293] on icon at bounding box center [568, 303] width 32 height 32
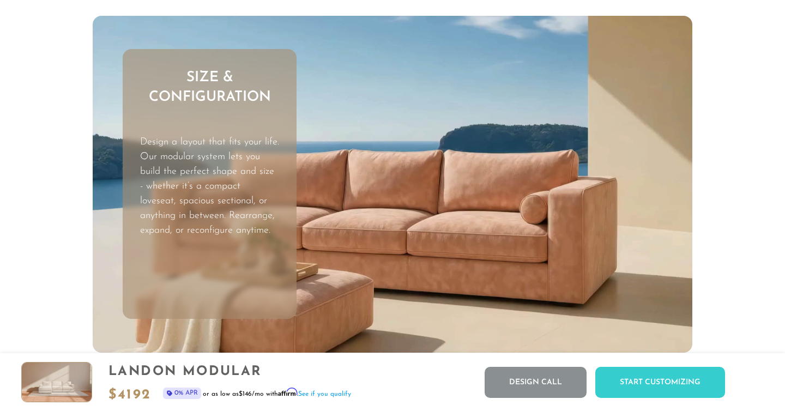
scroll to position [3082, 0]
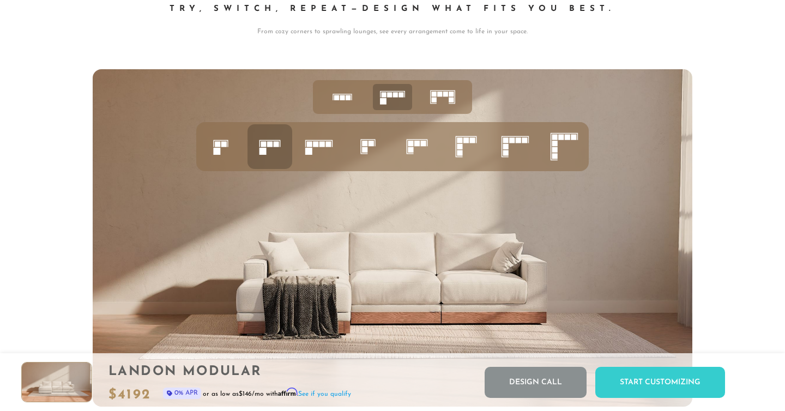
click at [285, 148] on icon at bounding box center [269, 146] width 37 height 37
click at [343, 99] on rect at bounding box center [342, 97] width 5 height 5
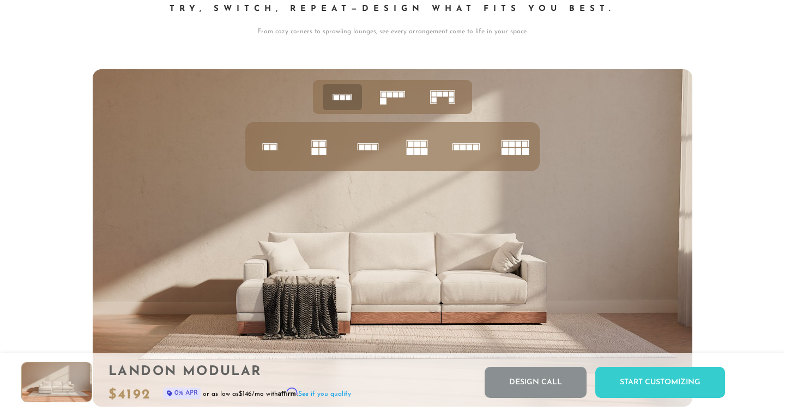
click at [386, 98] on icon at bounding box center [393, 97] width 34 height 34
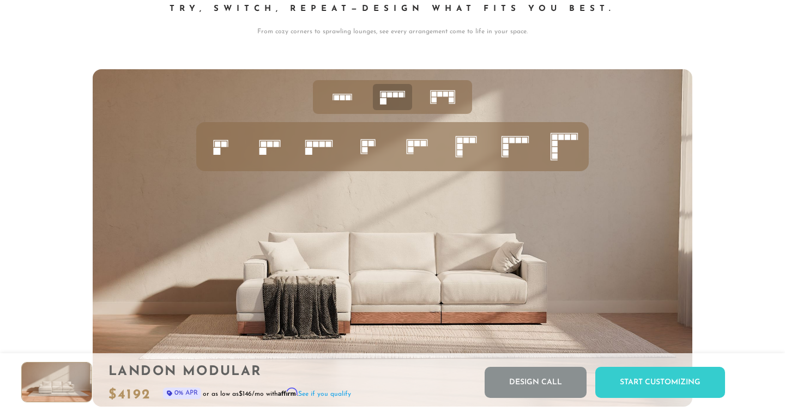
click at [424, 99] on li at bounding box center [442, 97] width 39 height 26
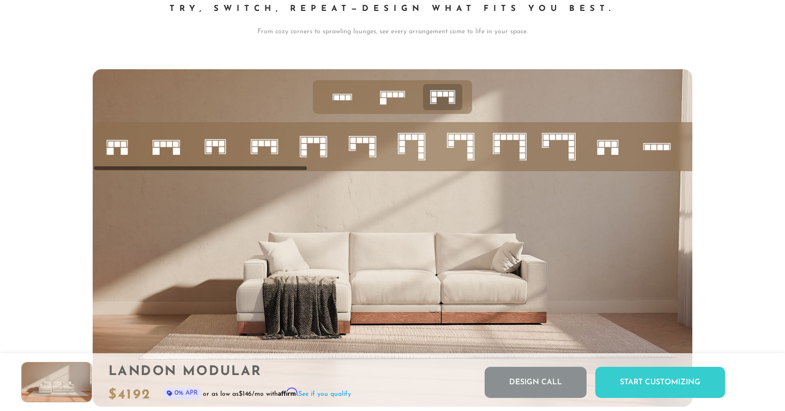
click at [385, 96] on rect at bounding box center [384, 94] width 5 height 5
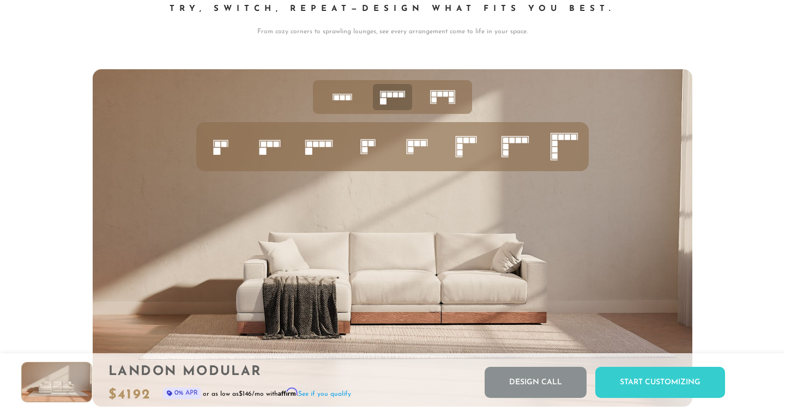
click at [439, 90] on icon at bounding box center [443, 97] width 34 height 34
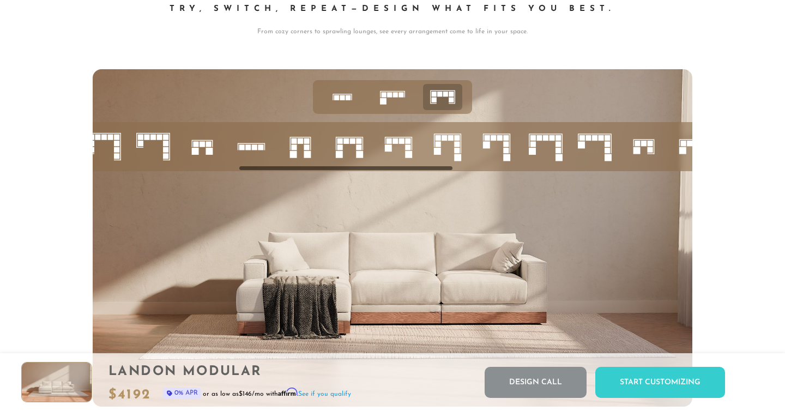
click at [419, 89] on ul at bounding box center [392, 96] width 159 height 33
click at [401, 96] on rect at bounding box center [400, 94] width 5 height 5
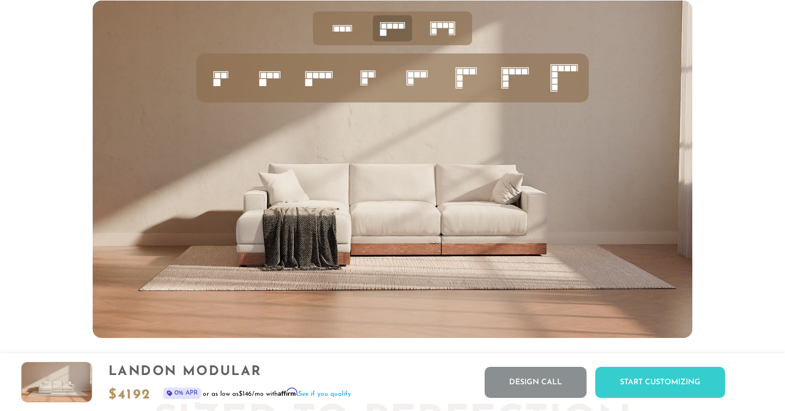
click at [276, 83] on icon at bounding box center [269, 77] width 37 height 37
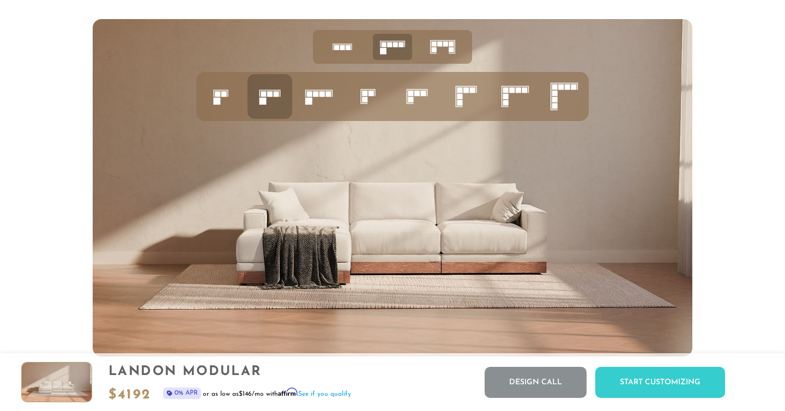
click at [421, 100] on icon at bounding box center [416, 96] width 37 height 37
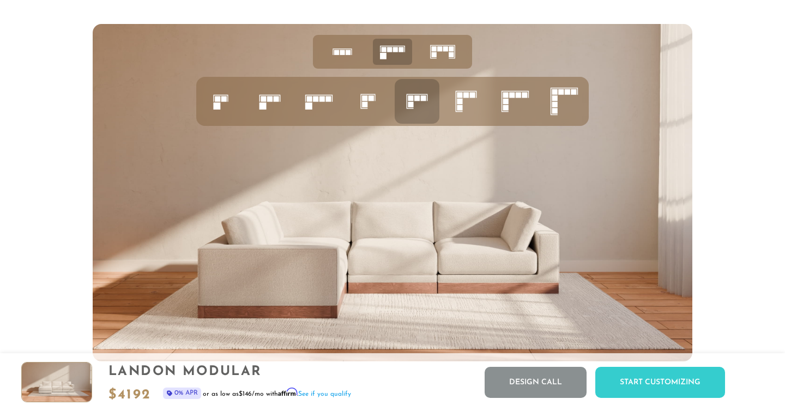
click at [274, 95] on icon at bounding box center [269, 101] width 37 height 37
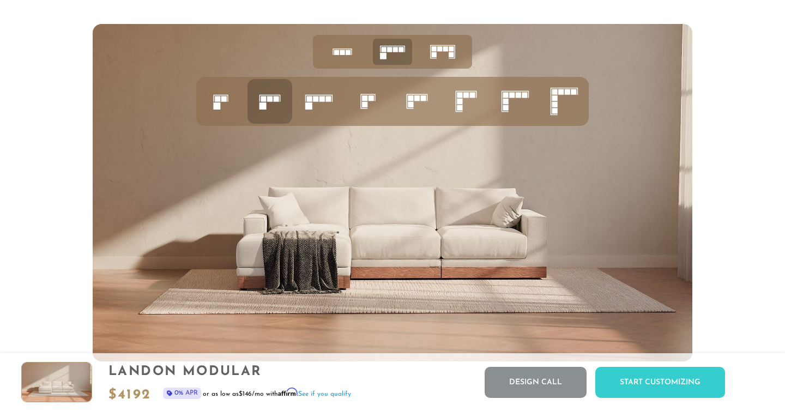
click at [220, 95] on icon at bounding box center [220, 101] width 37 height 37
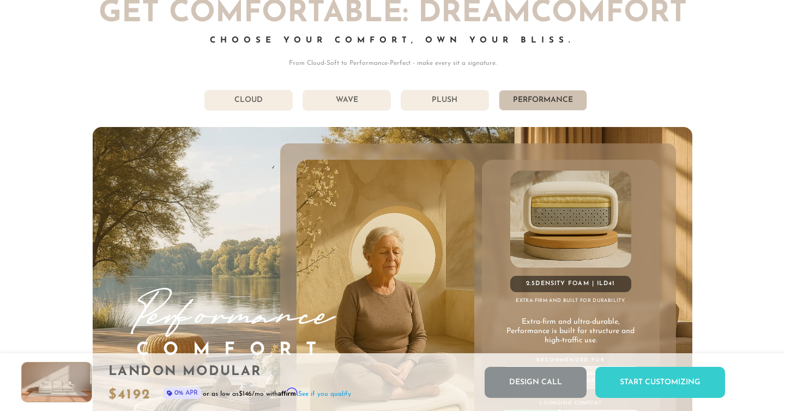
click at [328, 96] on li "Wave" at bounding box center [347, 100] width 88 height 21
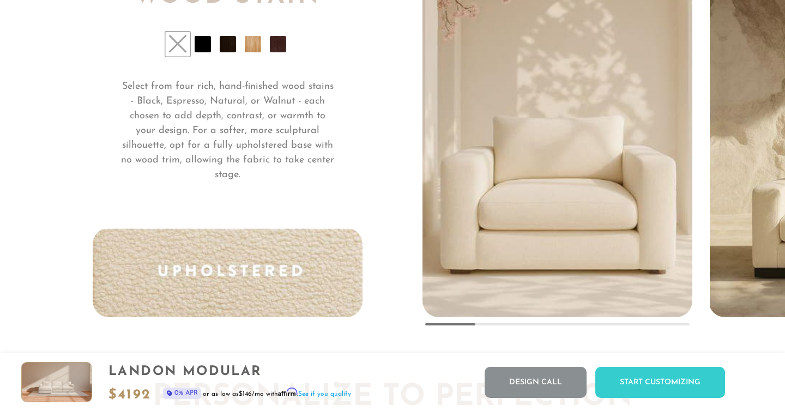
scroll to position [8081, 0]
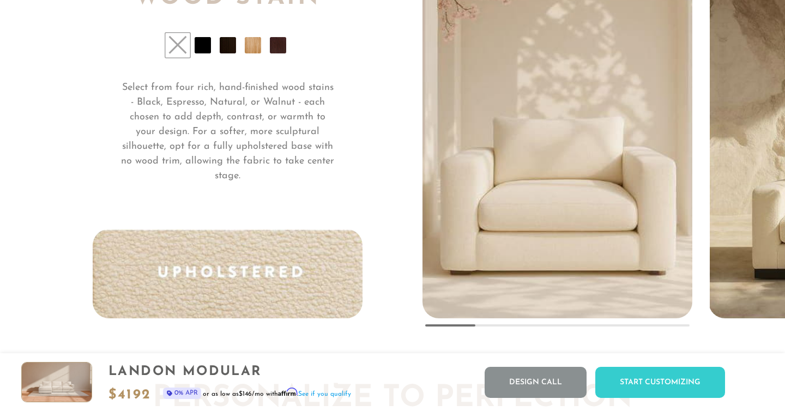
drag, startPoint x: 450, startPoint y: 324, endPoint x: 489, endPoint y: 324, distance: 39.2
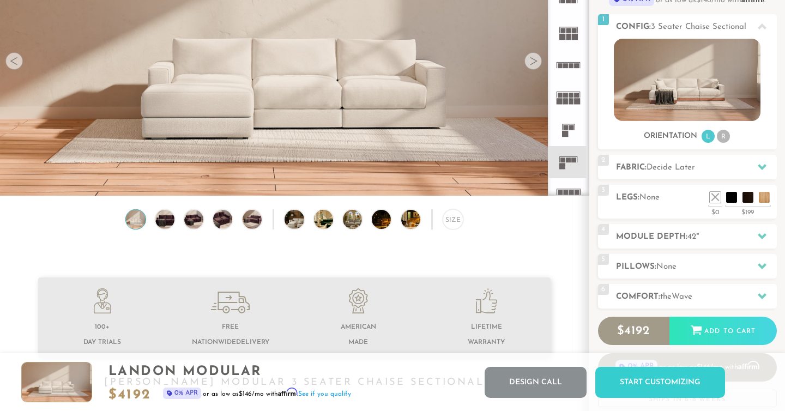
scroll to position [142, 0]
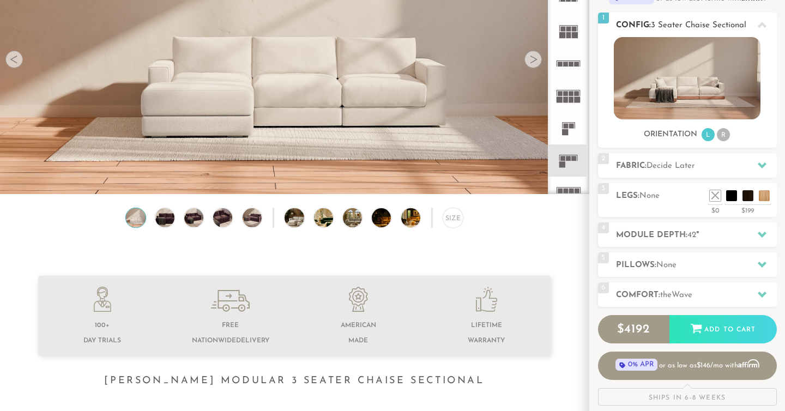
click at [693, 97] on img at bounding box center [687, 78] width 147 height 82
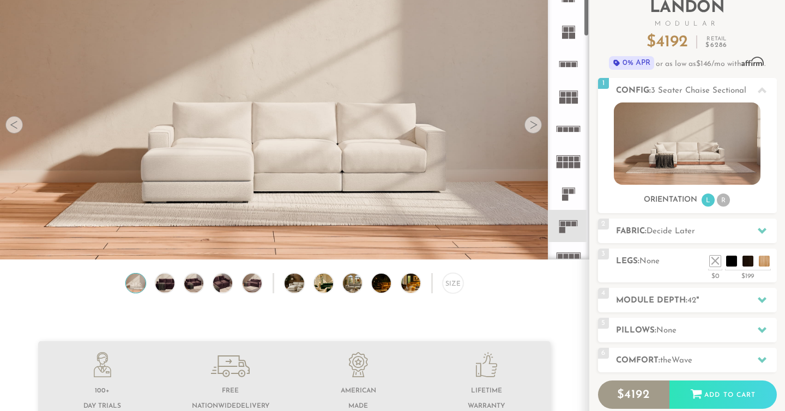
scroll to position [43, 0]
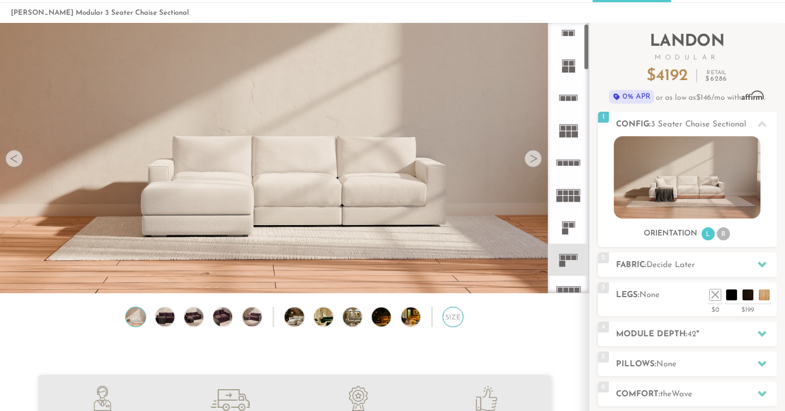
click at [448, 315] on div "Size" at bounding box center [453, 317] width 20 height 20
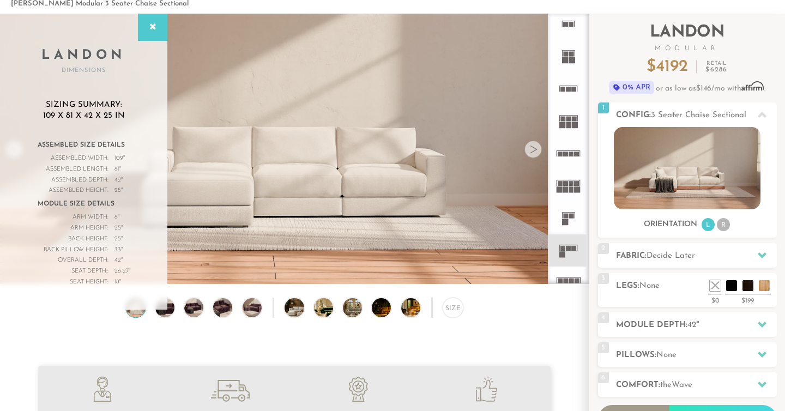
scroll to position [50, 0]
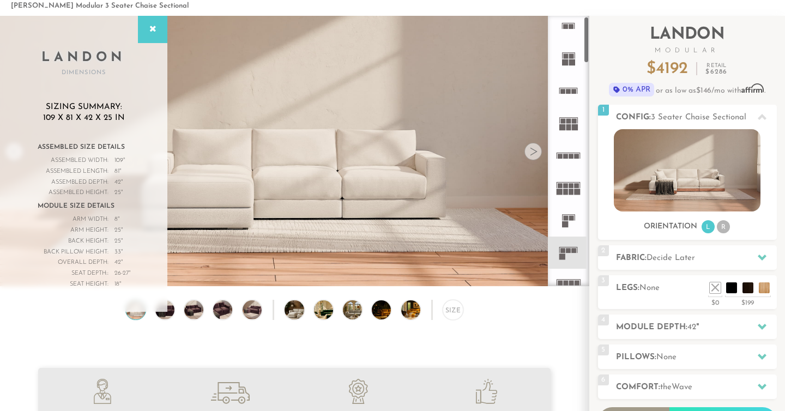
click at [565, 158] on rect at bounding box center [565, 156] width 5 height 5
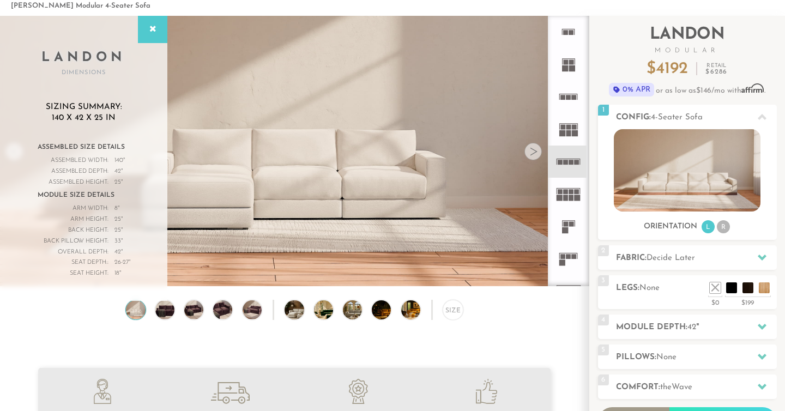
click at [567, 32] on rect at bounding box center [565, 32] width 5 height 5
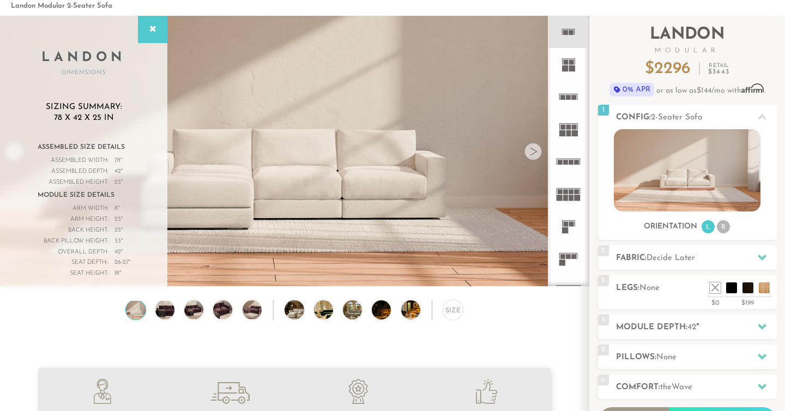
click at [570, 63] on rect at bounding box center [571, 62] width 5 height 5
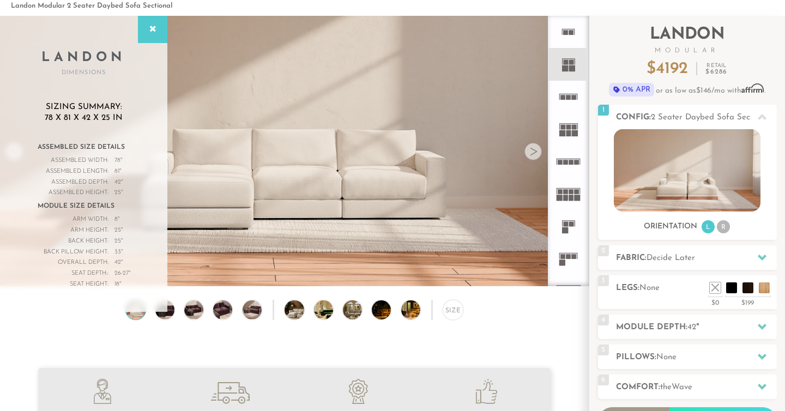
click at [569, 95] on rect at bounding box center [568, 97] width 5 height 5
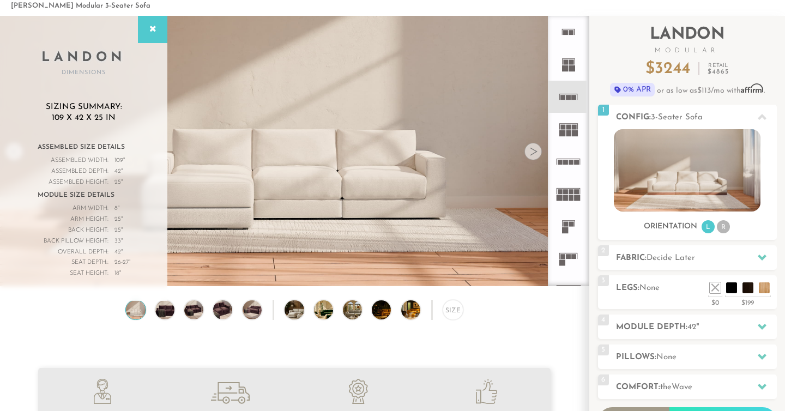
click at [568, 120] on icon at bounding box center [568, 129] width 32 height 32
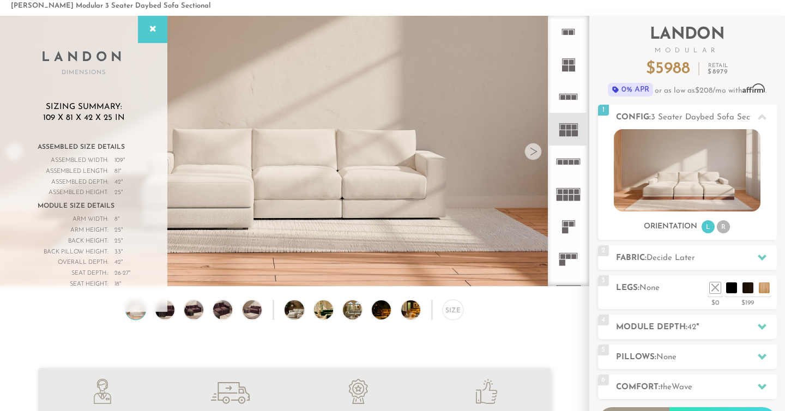
click at [565, 158] on icon at bounding box center [568, 162] width 32 height 32
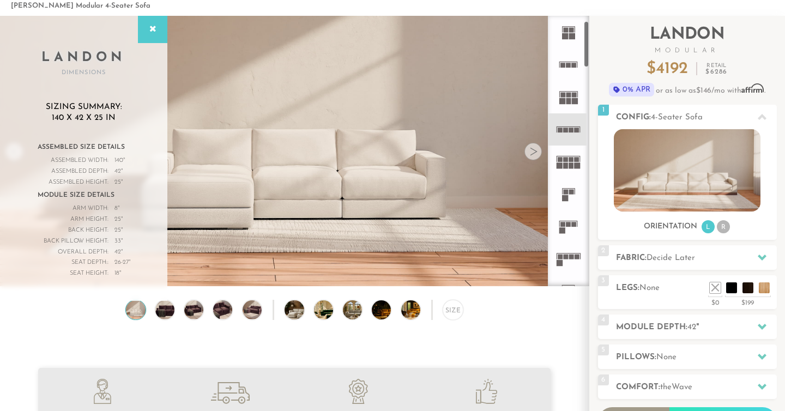
scroll to position [33, 0]
click at [566, 225] on rect at bounding box center [568, 223] width 5 height 5
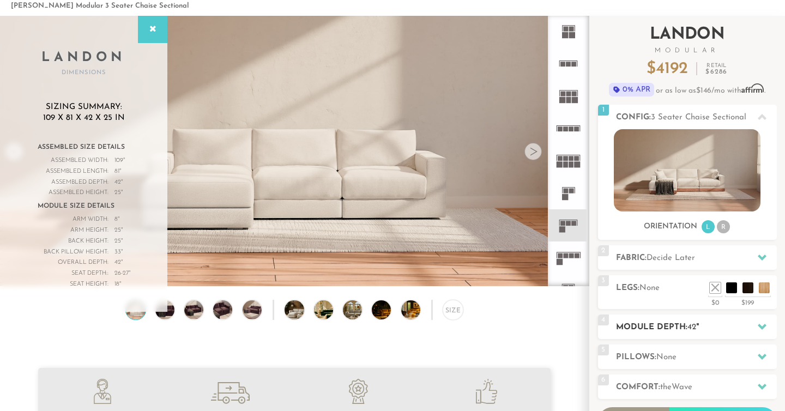
click at [727, 319] on div "4 Module Depth: 42 "" at bounding box center [687, 327] width 179 height 25
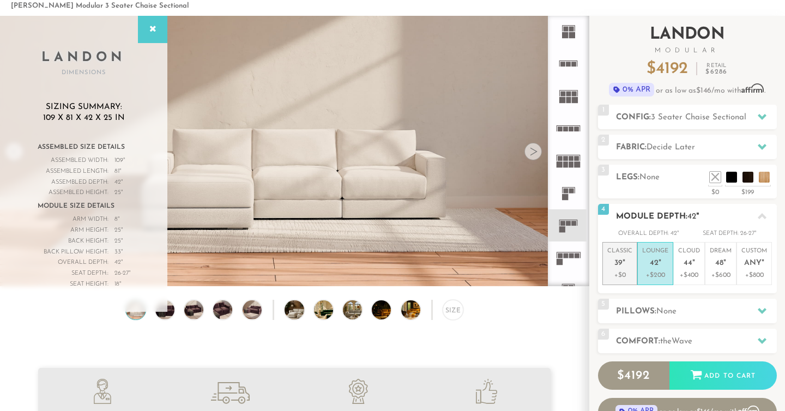
click at [622, 275] on p "+$0" at bounding box center [619, 275] width 25 height 10
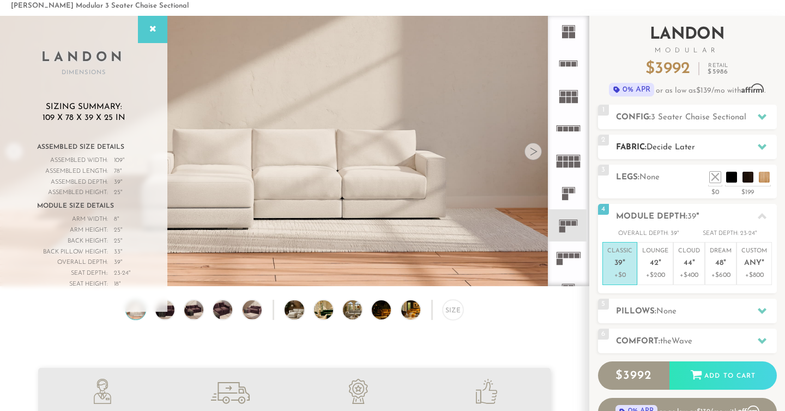
click at [724, 149] on h2 "Fabric: Decide Later" at bounding box center [696, 147] width 161 height 13
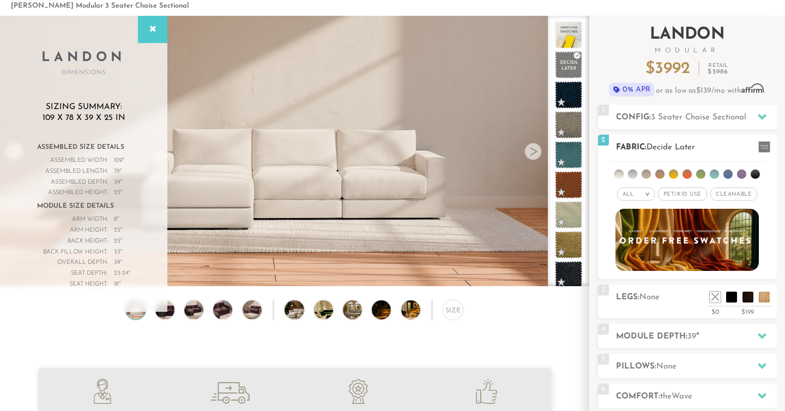
click at [688, 234] on img at bounding box center [687, 239] width 158 height 69
